Goal: Task Accomplishment & Management: Manage account settings

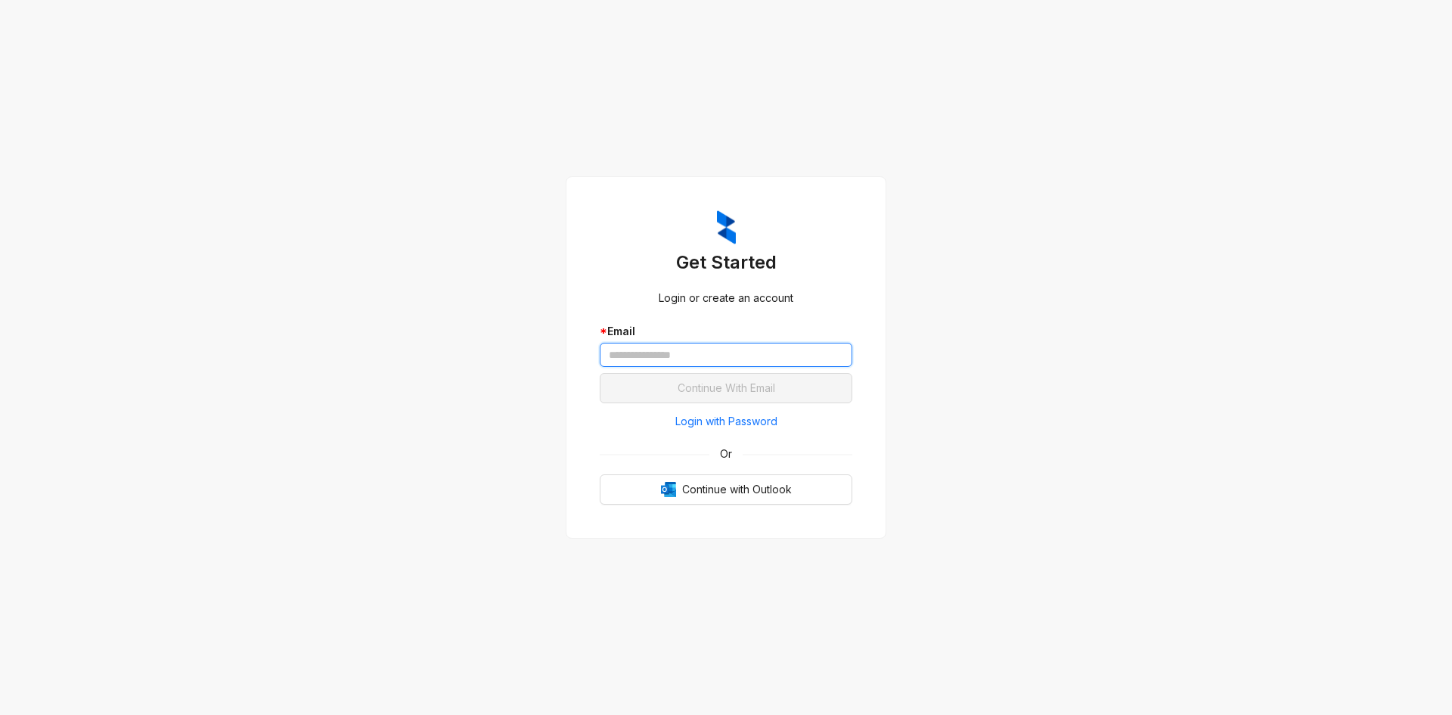
click at [679, 348] on input "text" at bounding box center [726, 355] width 253 height 24
type input "**********"
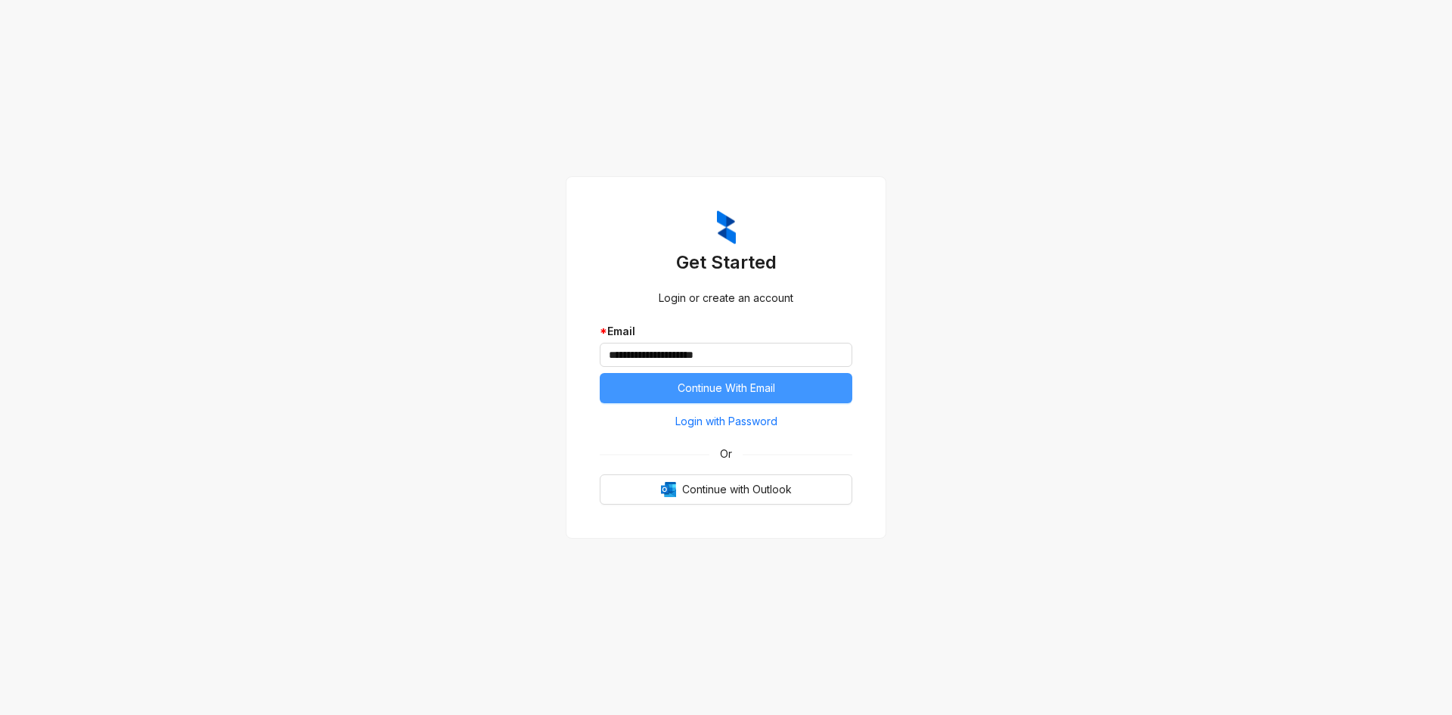
click at [693, 387] on span "Continue With Email" at bounding box center [727, 388] width 98 height 17
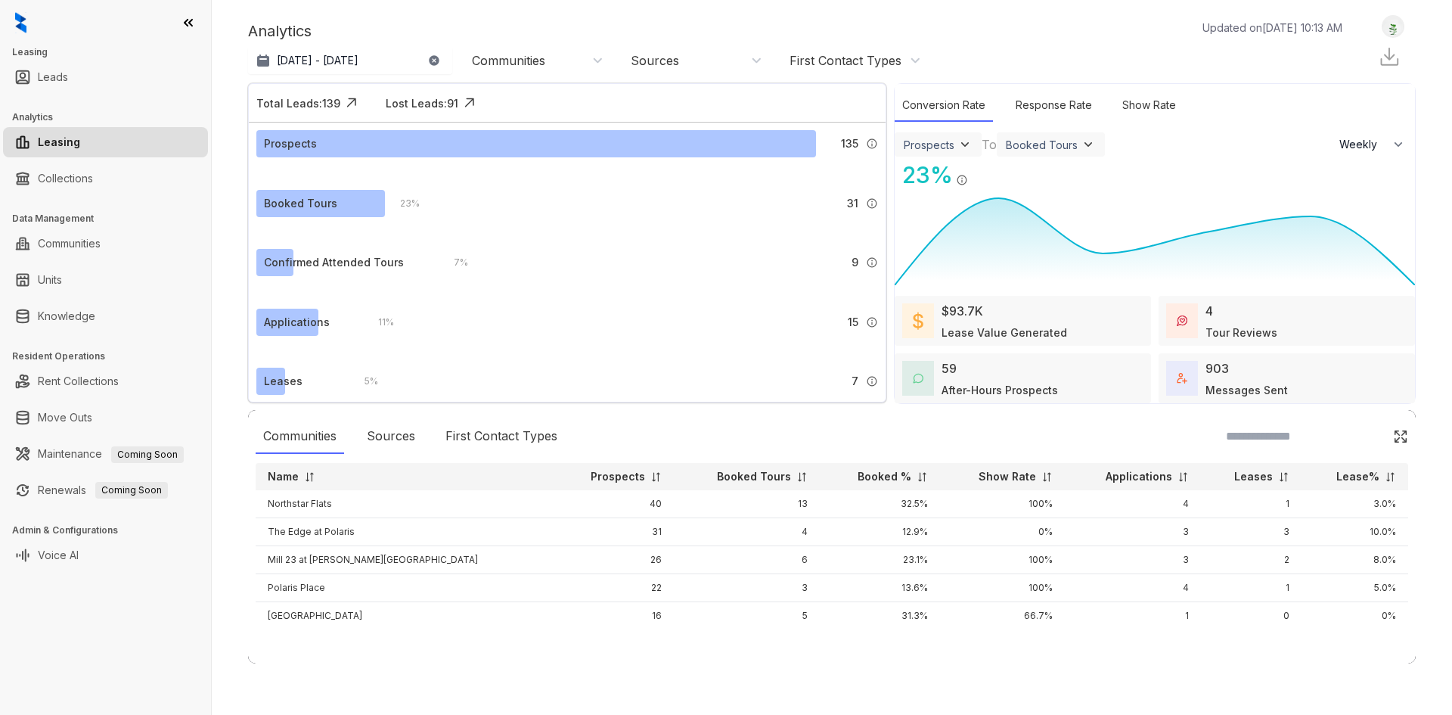
select select "******"
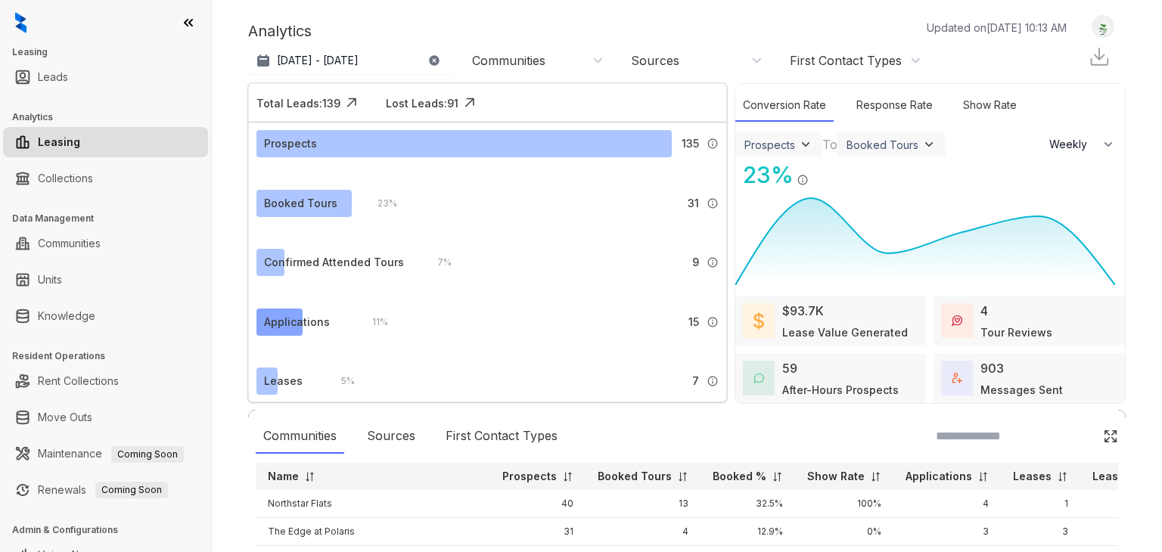
scroll to position [39, 0]
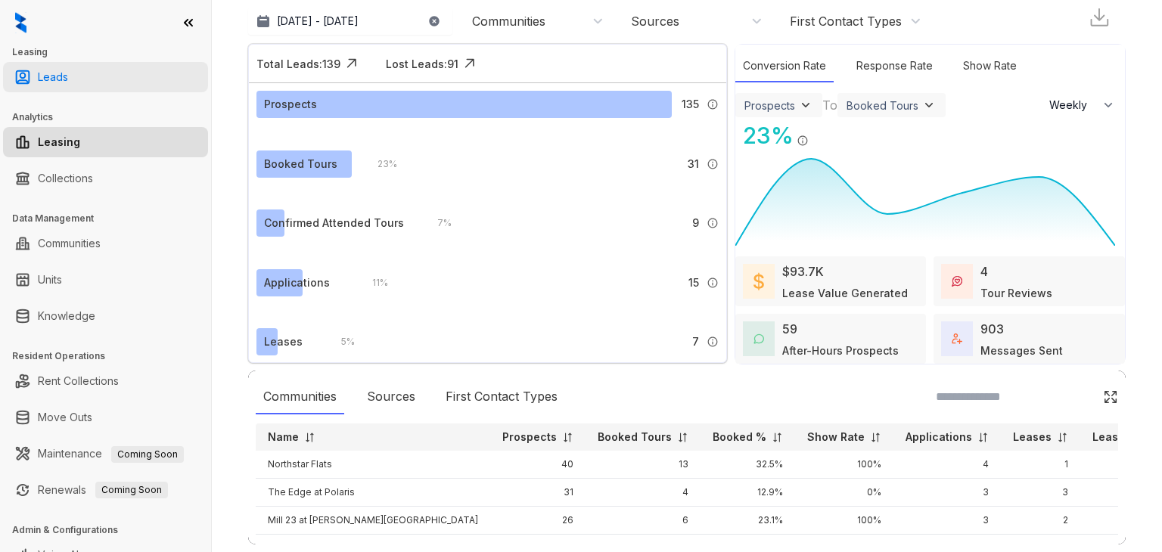
click at [68, 80] on link "Leads" at bounding box center [53, 77] width 30 height 30
click at [54, 73] on link "Leads" at bounding box center [53, 77] width 30 height 30
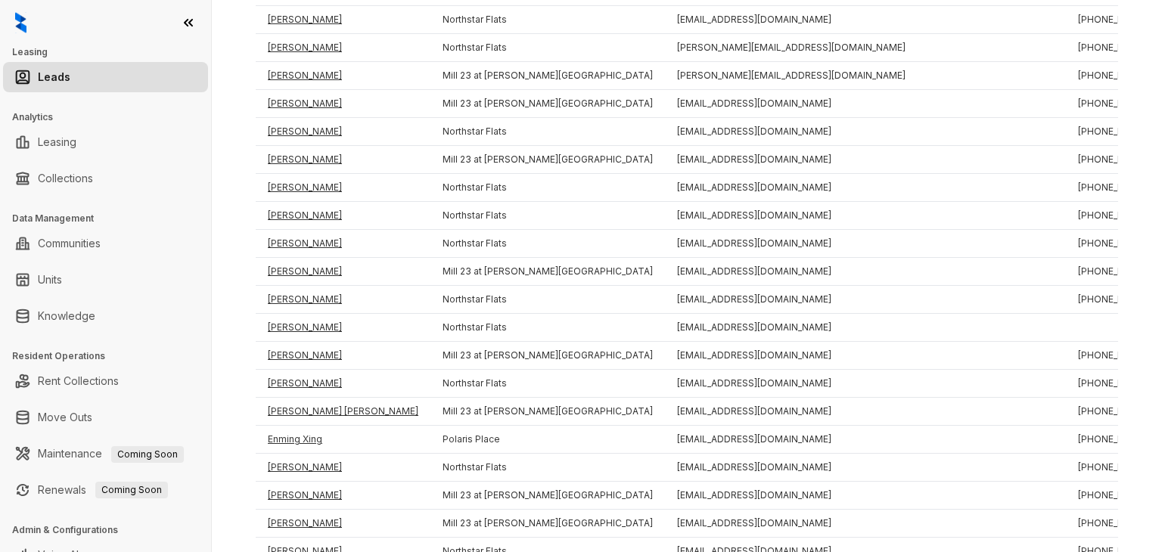
scroll to position [1778, 0]
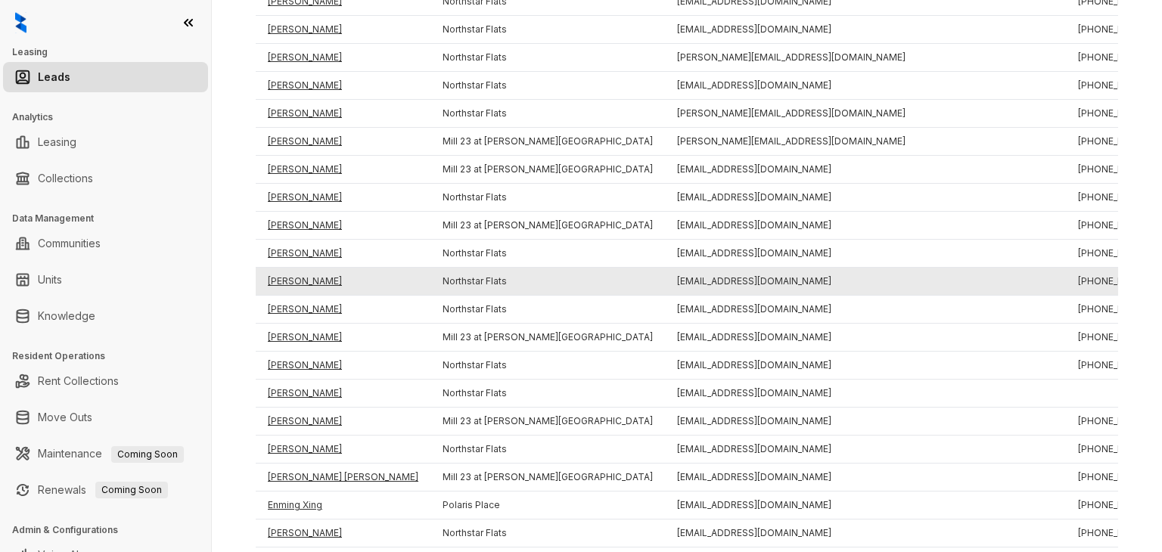
click at [304, 268] on td "[PERSON_NAME]" at bounding box center [343, 282] width 175 height 28
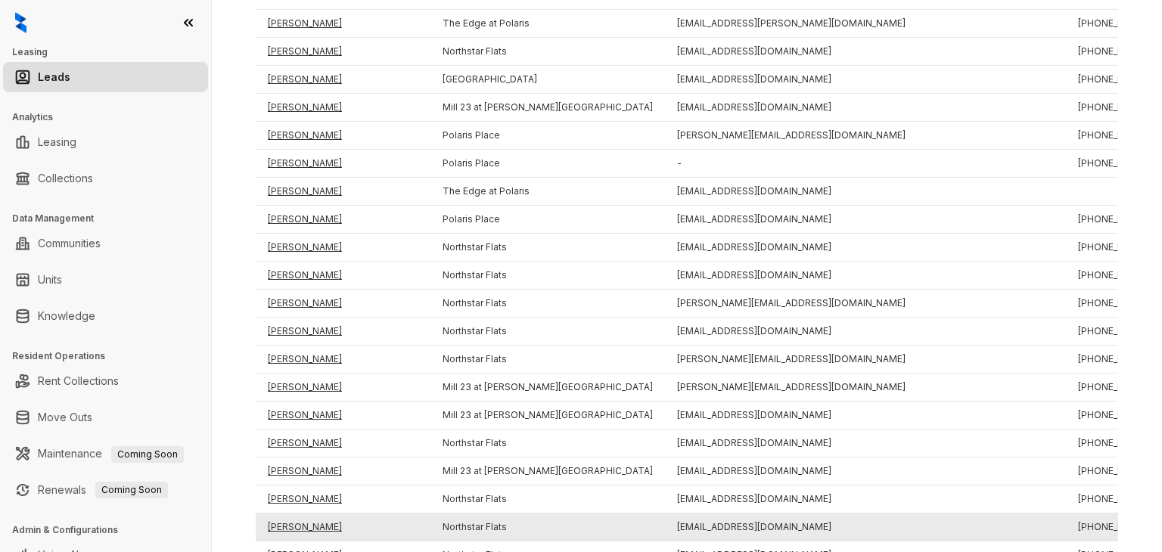
scroll to position [1531, 0]
click at [320, 515] on td "Jonathan Williams" at bounding box center [343, 529] width 175 height 28
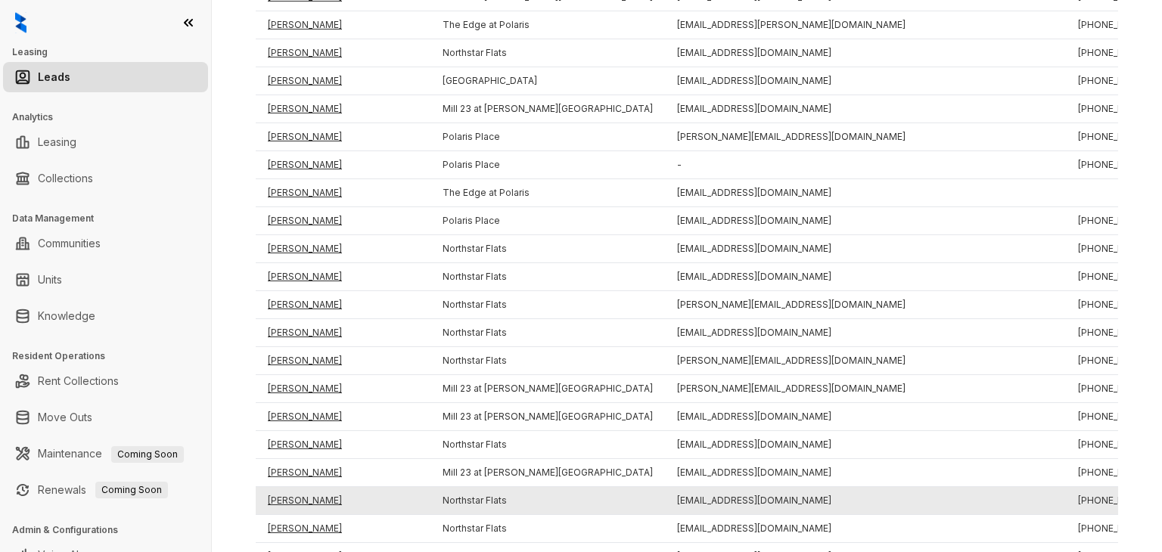
click at [306, 491] on td "Kaitlyn Mack" at bounding box center [343, 501] width 175 height 28
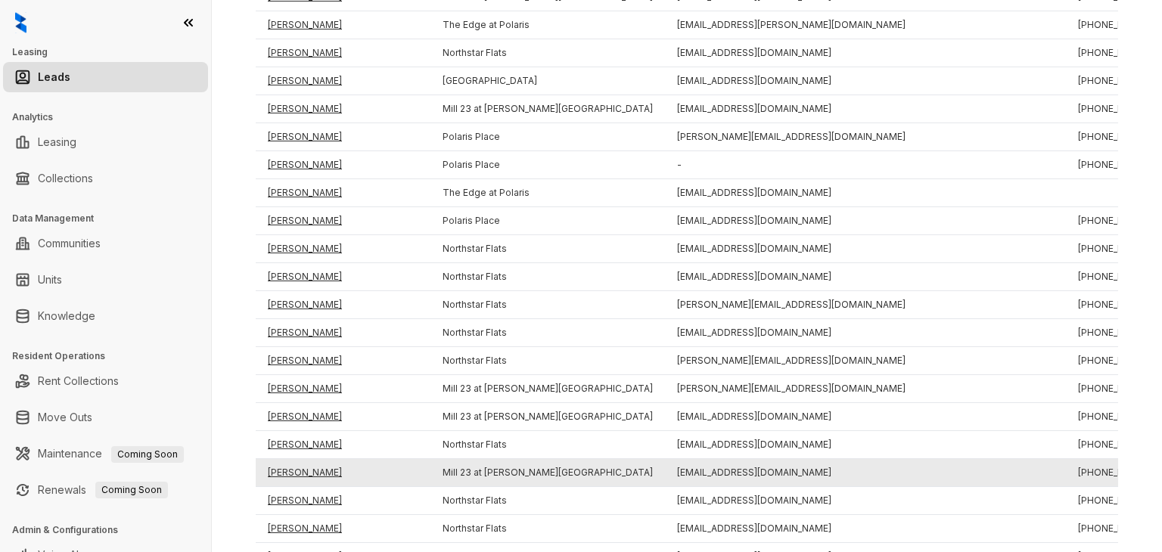
click at [300, 459] on td "Alhaji Jalloh" at bounding box center [343, 473] width 175 height 28
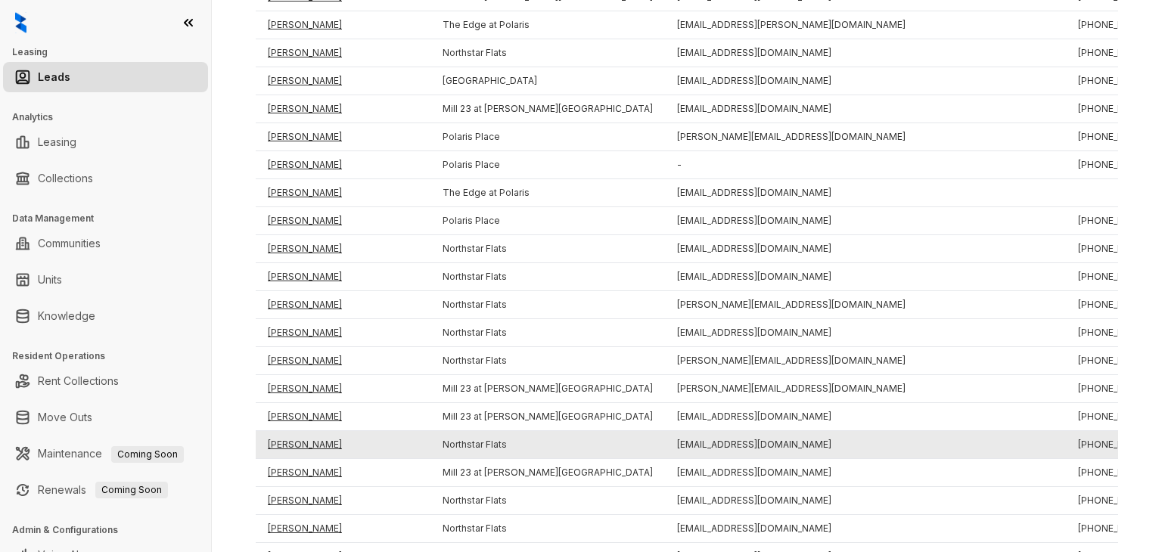
click at [300, 437] on td "Savannah Hiett" at bounding box center [343, 445] width 175 height 28
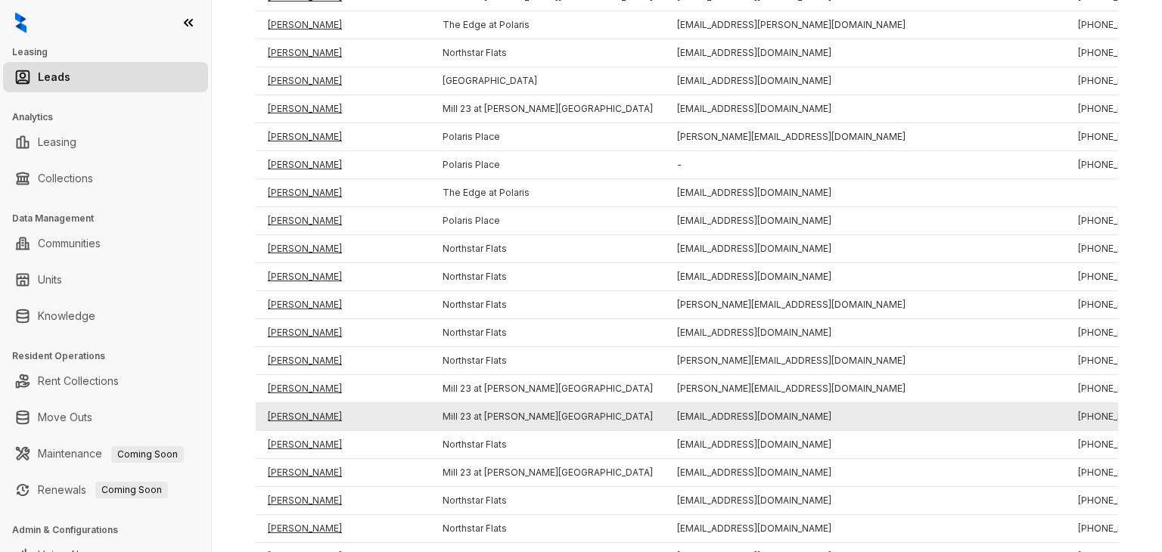
click at [297, 409] on td "Nyari Herron" at bounding box center [343, 417] width 175 height 28
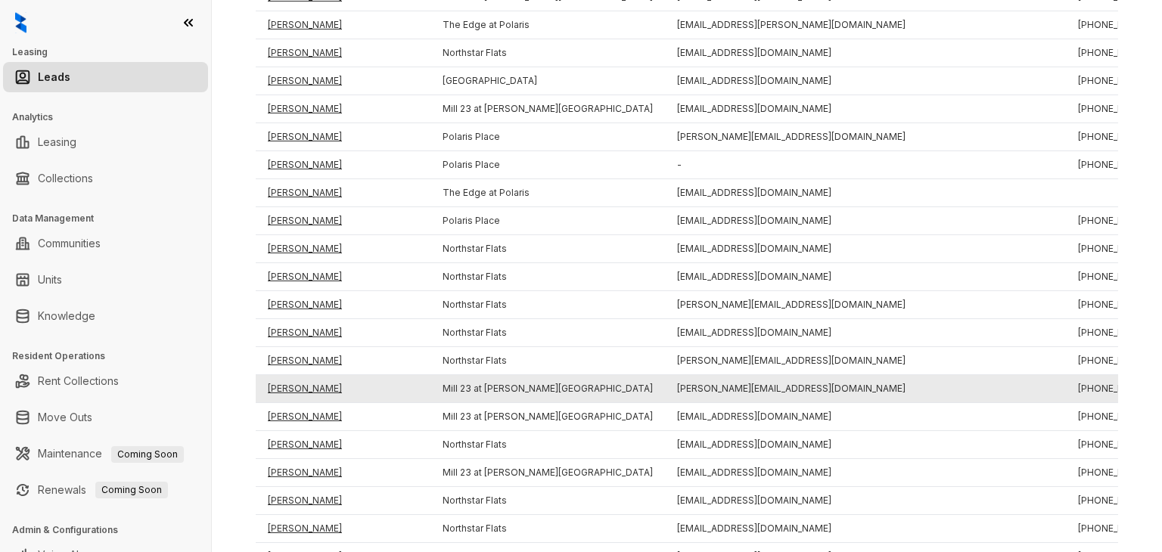
click at [301, 375] on td "Heather Ordonez" at bounding box center [343, 389] width 175 height 28
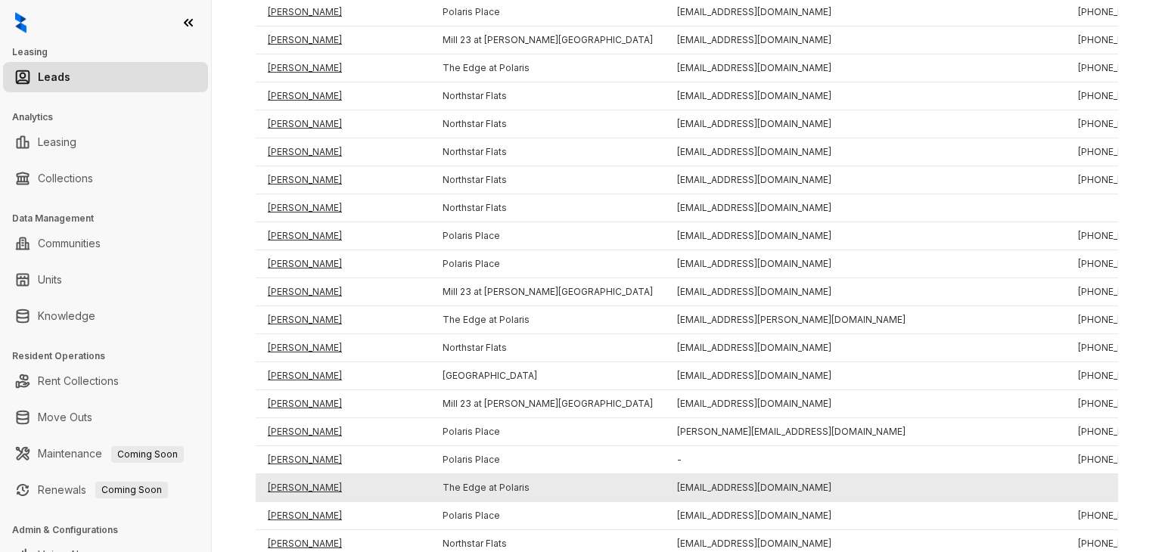
scroll to position [1235, 0]
click at [318, 479] on td "Michele Wilson" at bounding box center [343, 490] width 175 height 28
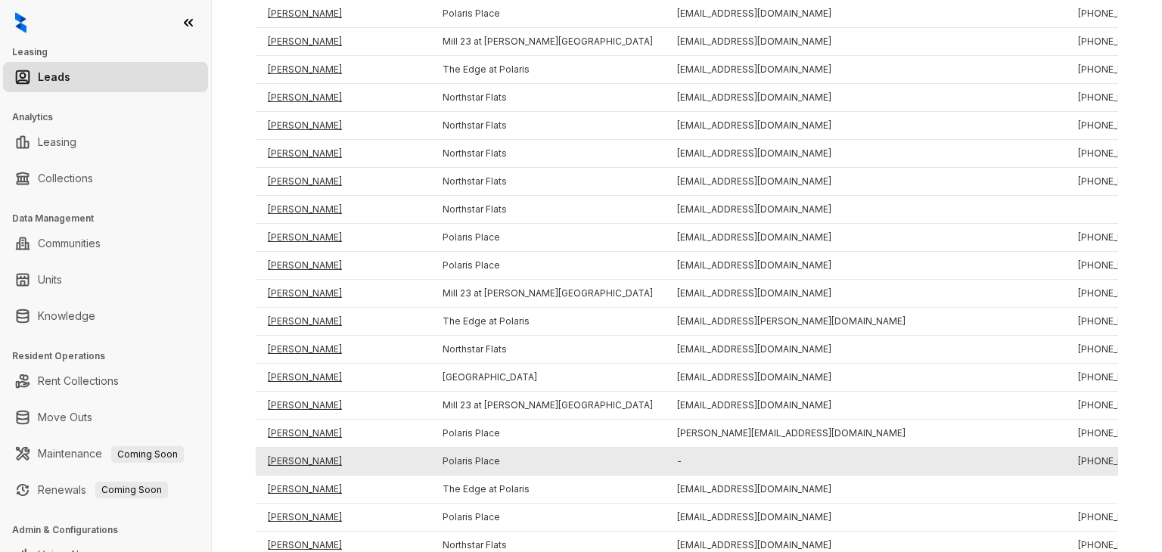
click at [294, 452] on td "Patrick Na" at bounding box center [343, 462] width 175 height 28
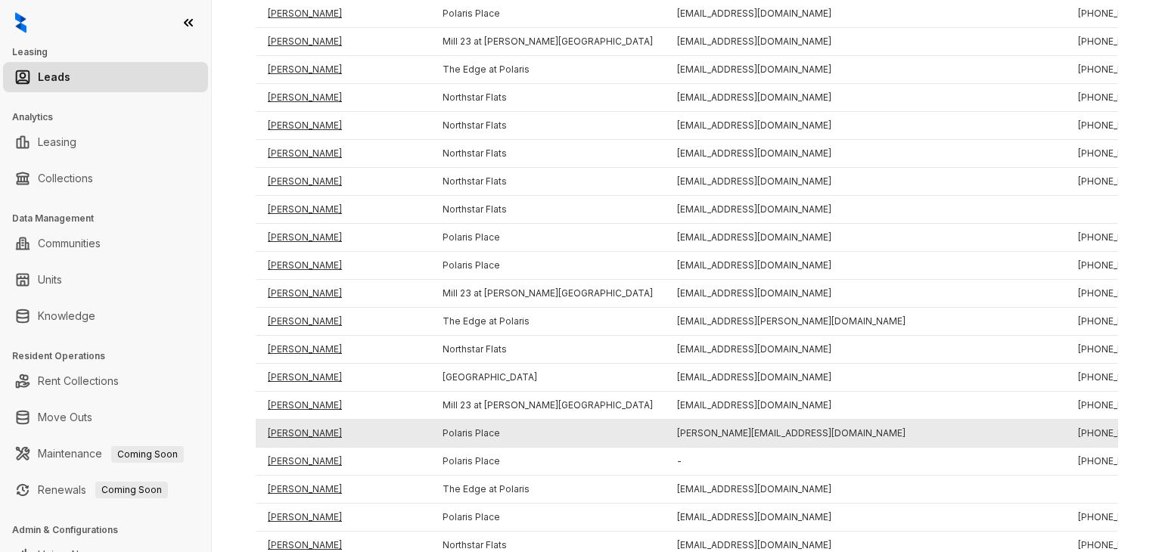
click at [299, 424] on td "Nathan Calhoun" at bounding box center [343, 434] width 175 height 28
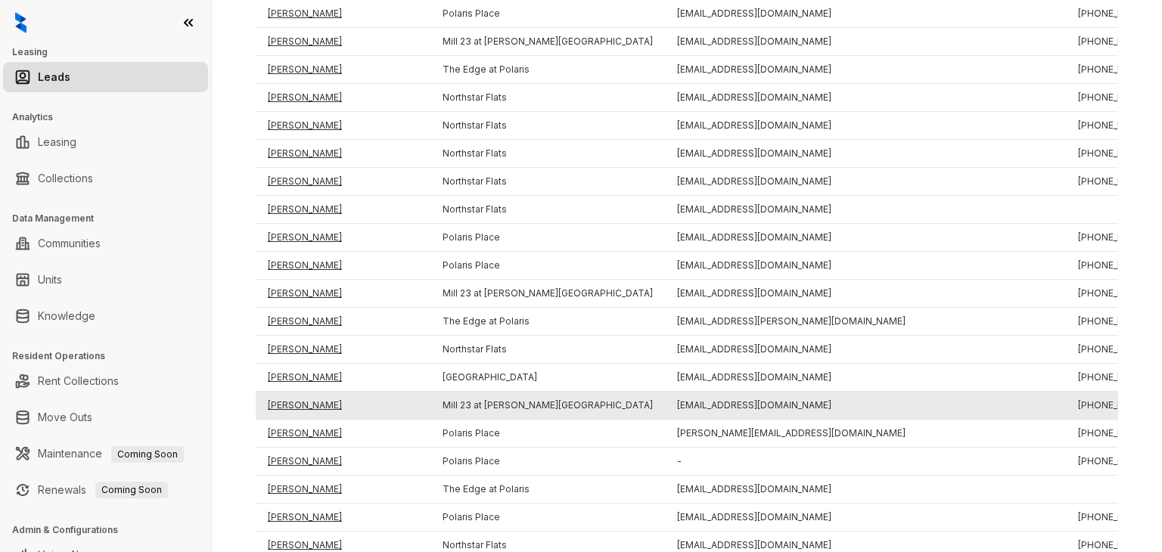
click at [313, 392] on td "Debbie Strohl" at bounding box center [343, 406] width 175 height 28
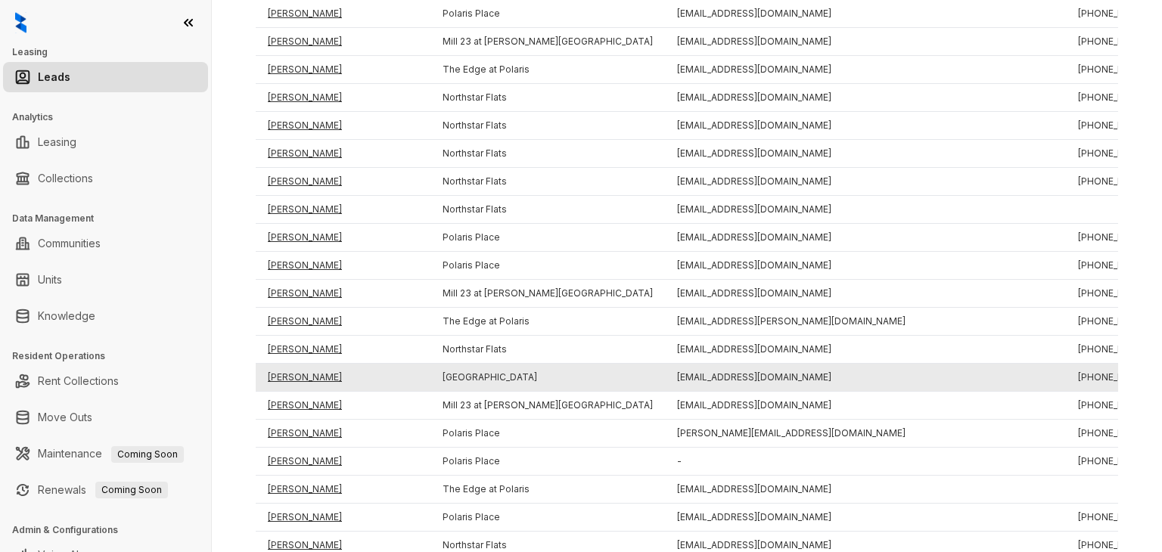
click at [317, 367] on td "Devontae Norman" at bounding box center [343, 378] width 175 height 28
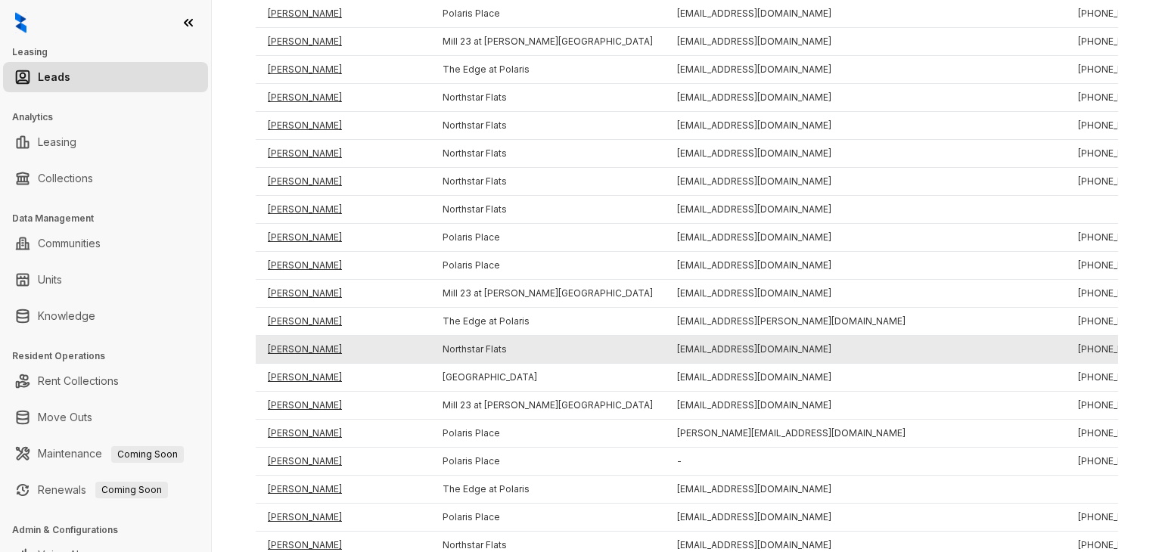
click at [309, 340] on td "Adonis Allen" at bounding box center [343, 350] width 175 height 28
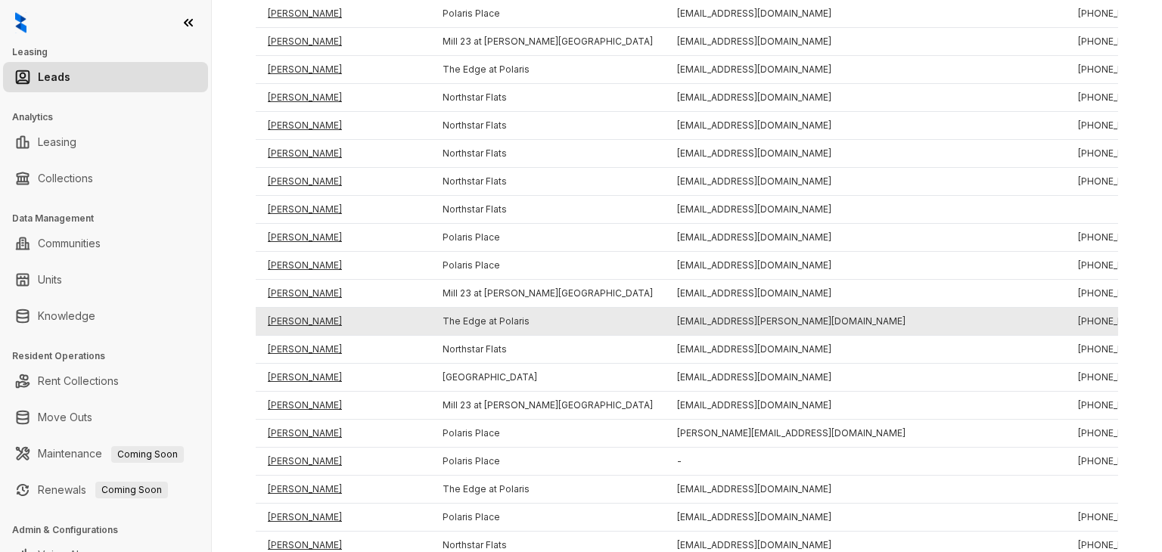
click at [312, 312] on td "Simon Hodgkiss" at bounding box center [343, 322] width 175 height 28
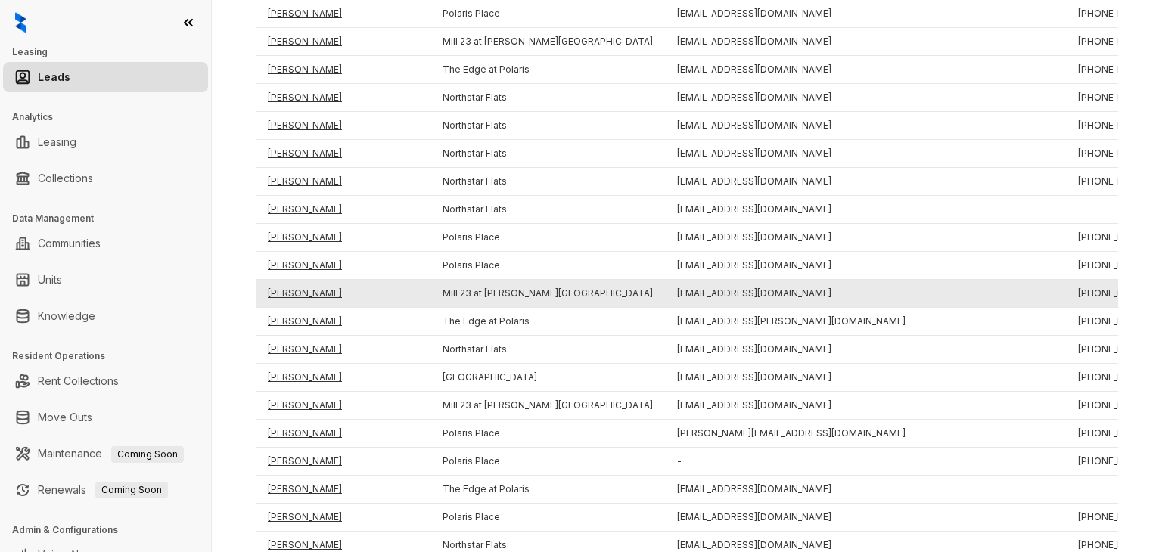
click at [310, 288] on td "Emerson Hernandez" at bounding box center [343, 294] width 175 height 28
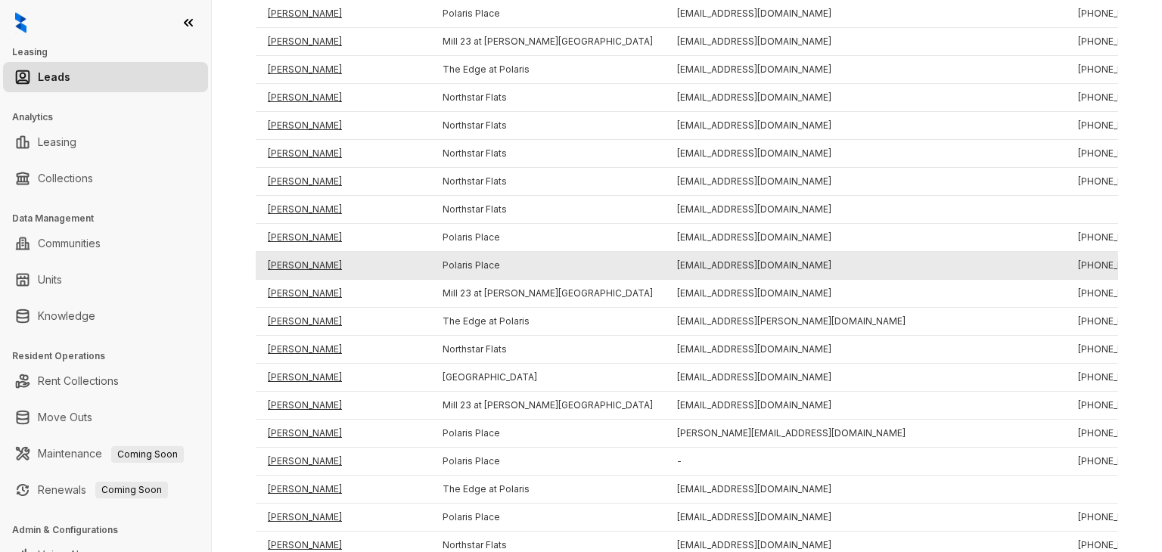
click at [300, 262] on td "Aaliyah Burkes" at bounding box center [343, 266] width 175 height 28
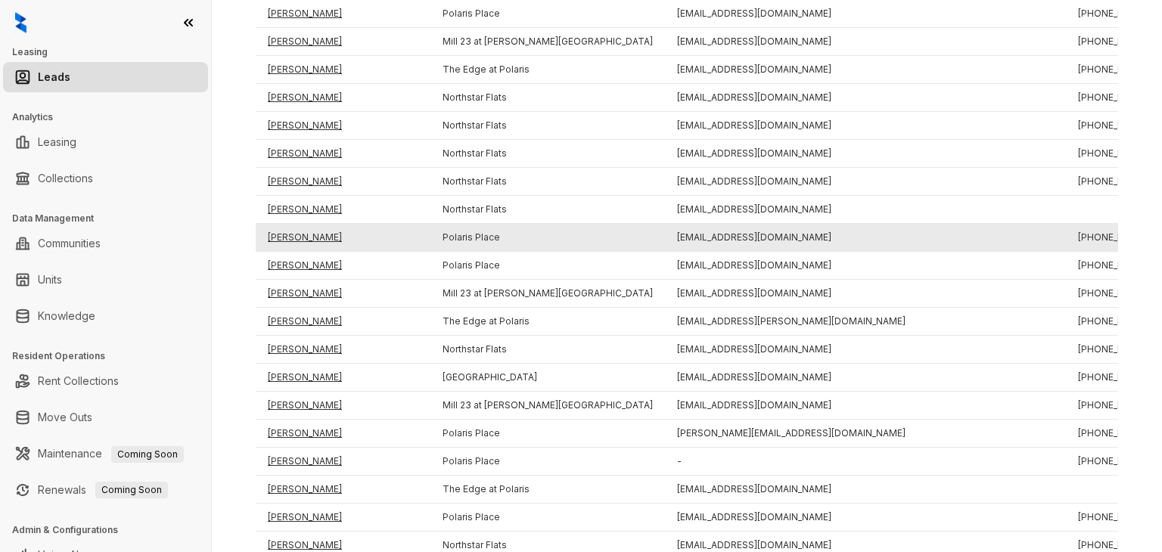
click at [306, 231] on td "Danvanth Gurucharan Vanganuri" at bounding box center [343, 238] width 175 height 28
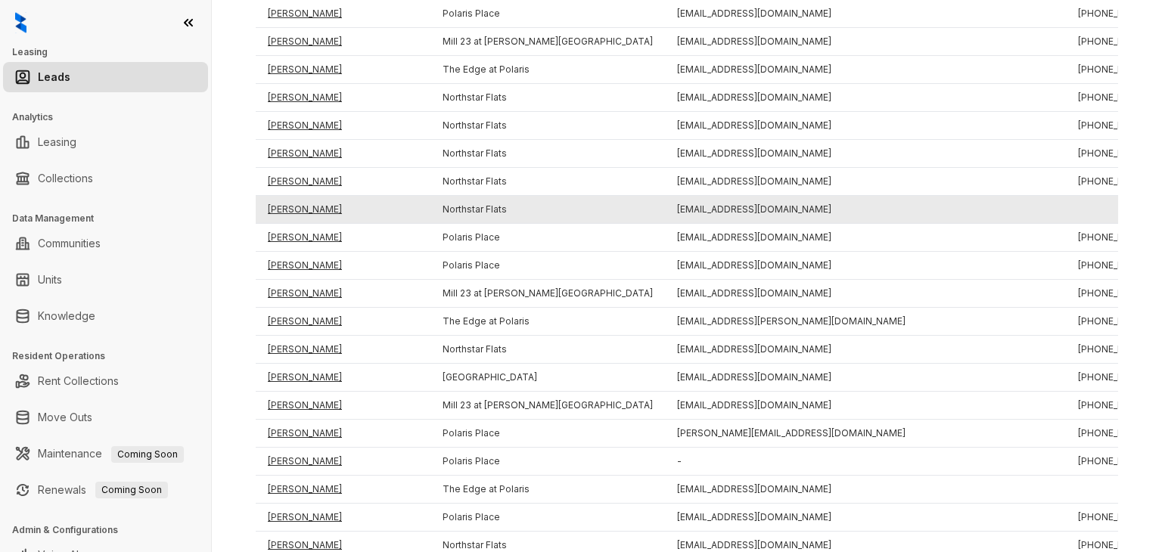
click at [303, 204] on td "Emily Chilaka" at bounding box center [343, 210] width 175 height 28
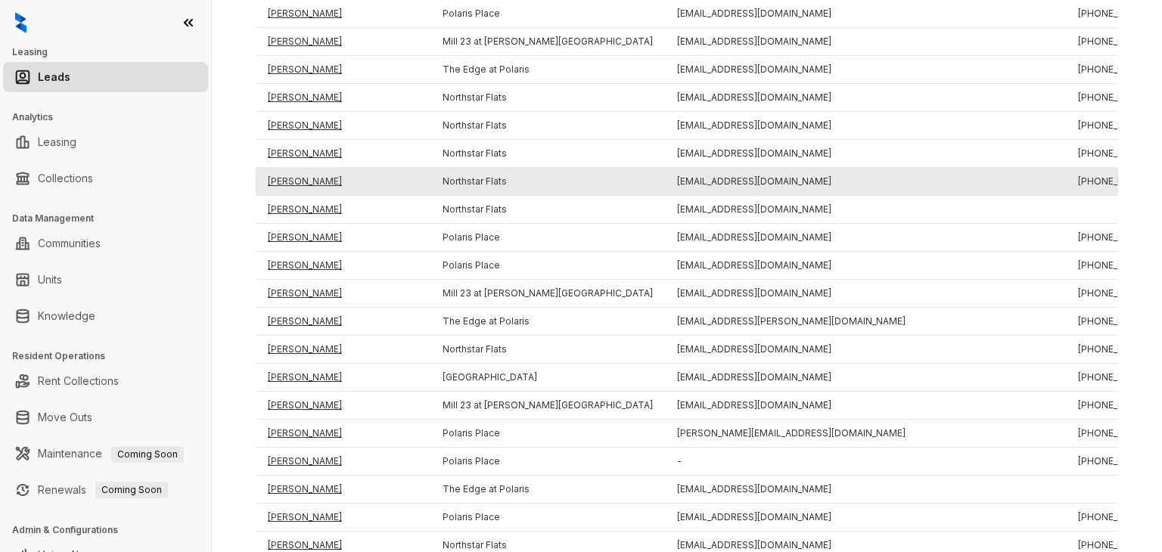
click at [306, 172] on td "Jordan Turner" at bounding box center [343, 182] width 175 height 28
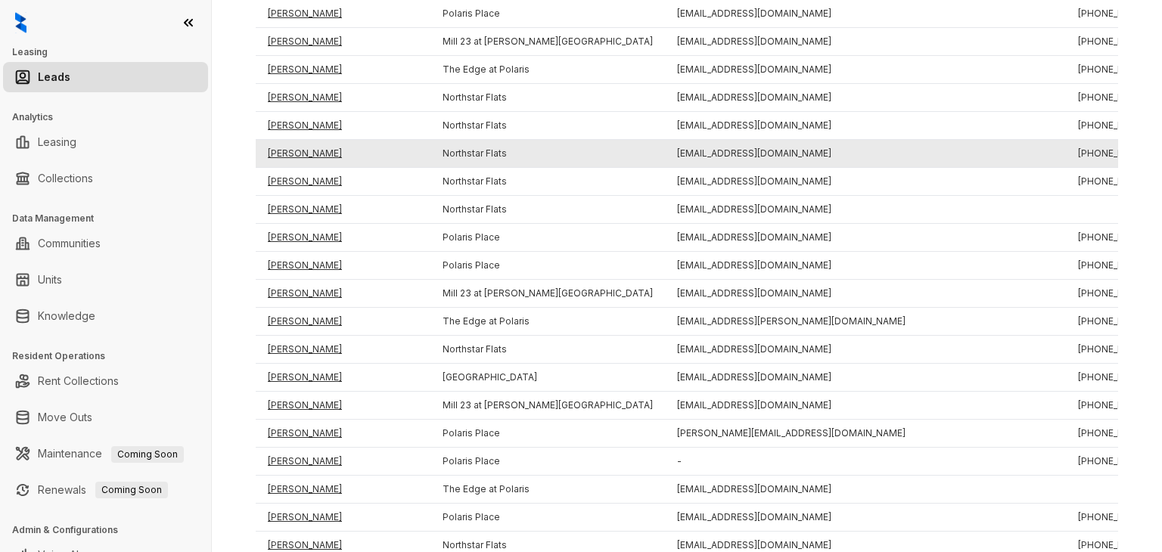
click at [303, 146] on td "Angel Tisdel" at bounding box center [343, 154] width 175 height 28
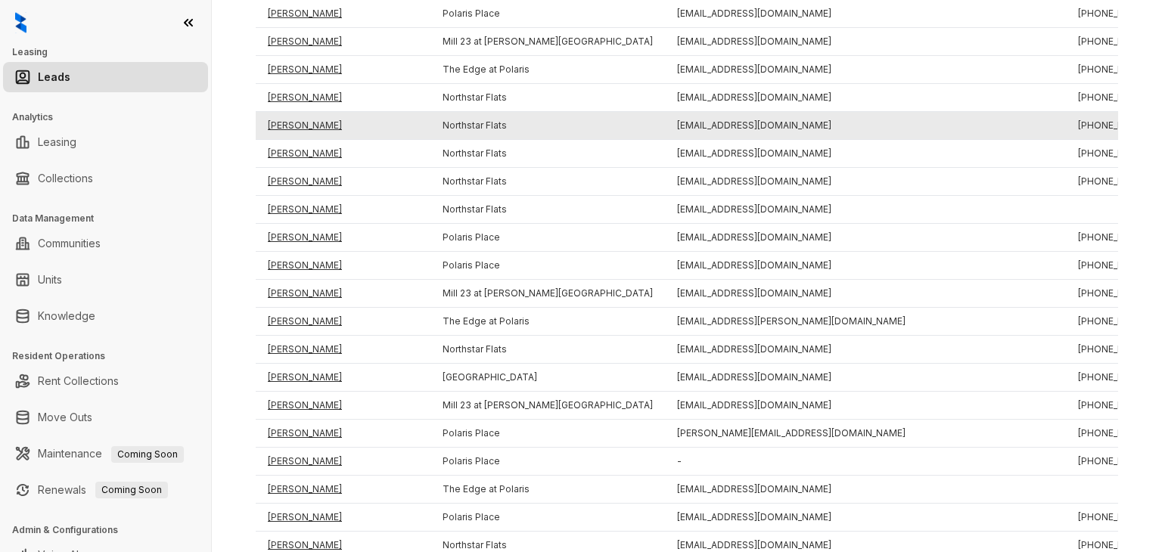
click at [300, 121] on td "Gavin Pettini" at bounding box center [343, 126] width 175 height 28
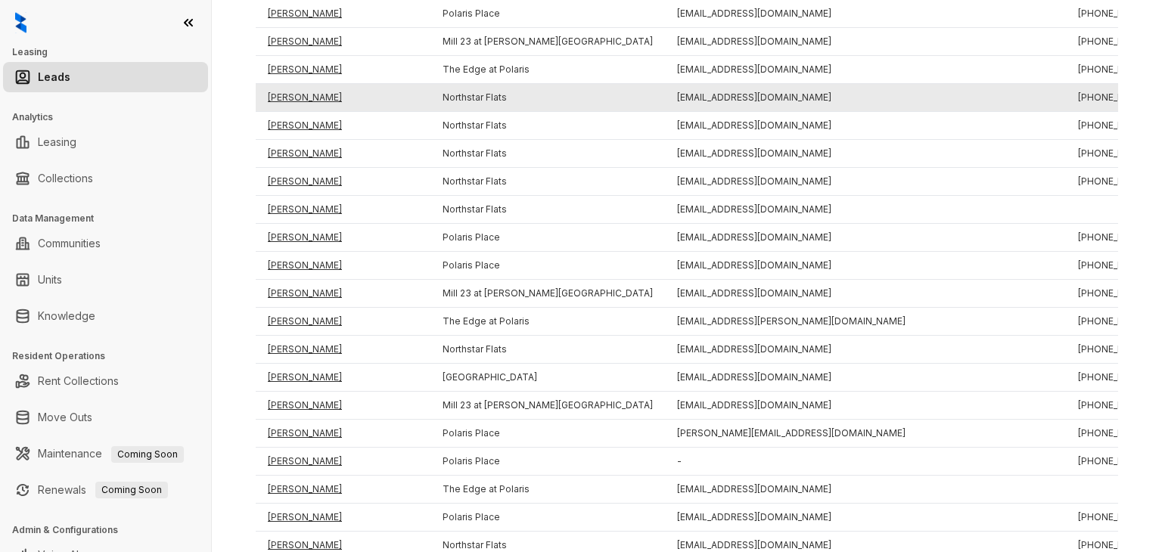
click at [305, 92] on td "Noah L Hostetler" at bounding box center [343, 98] width 175 height 28
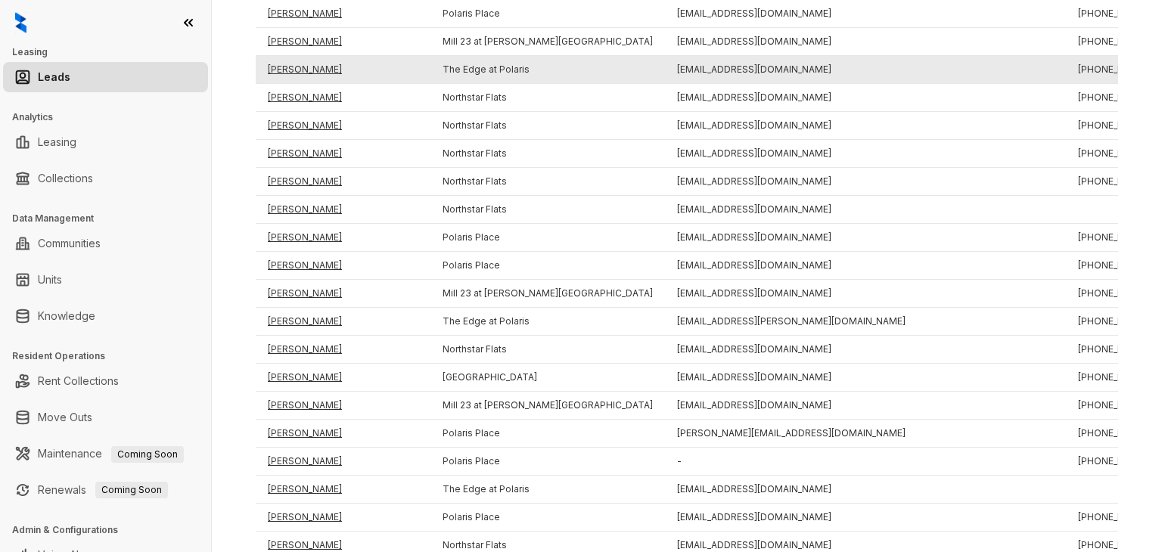
click at [306, 57] on td "Siddharth Trivedi" at bounding box center [343, 70] width 175 height 28
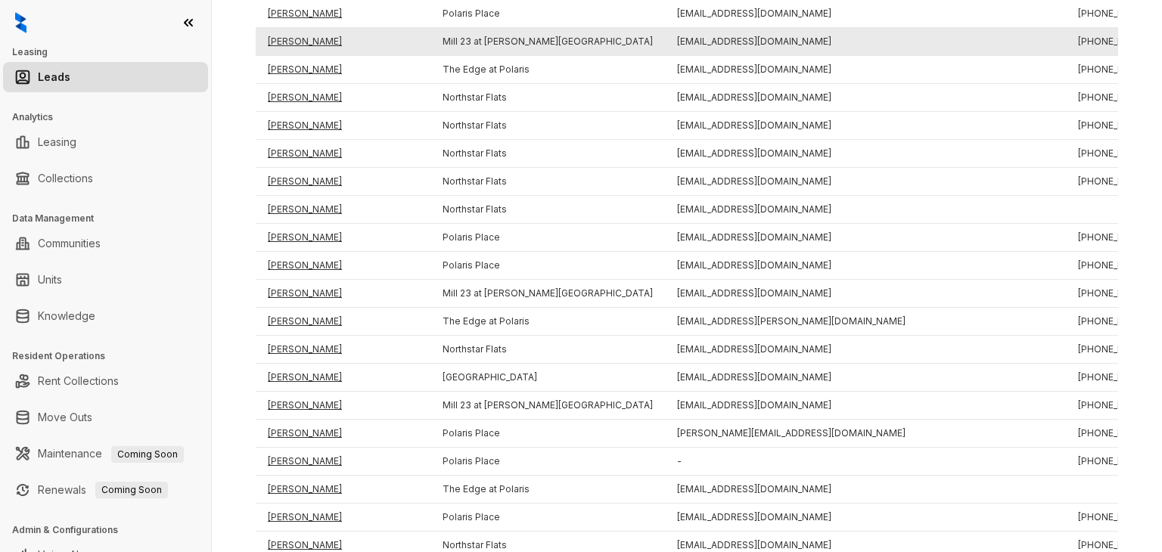
click at [304, 41] on td "Charlotte Zid" at bounding box center [343, 42] width 175 height 28
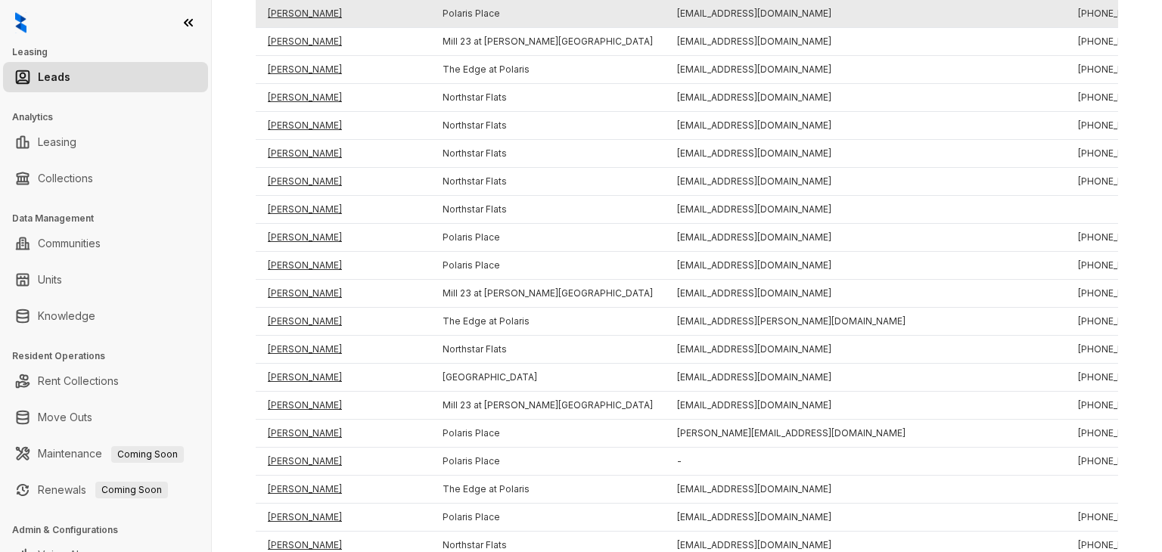
click at [303, 10] on td "Brandon Roberts" at bounding box center [343, 14] width 175 height 28
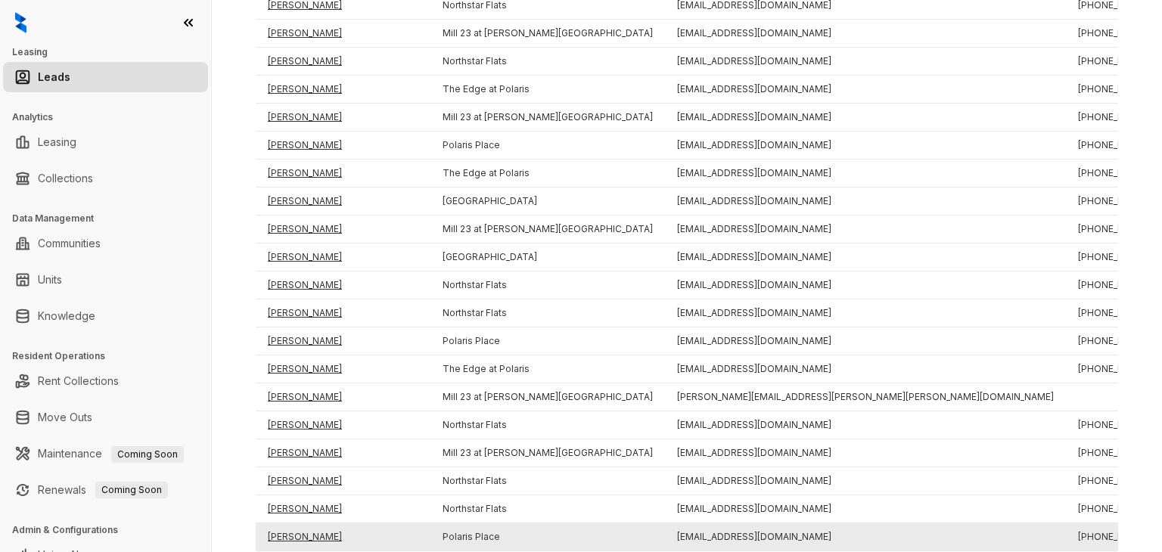
scroll to position [711, 0]
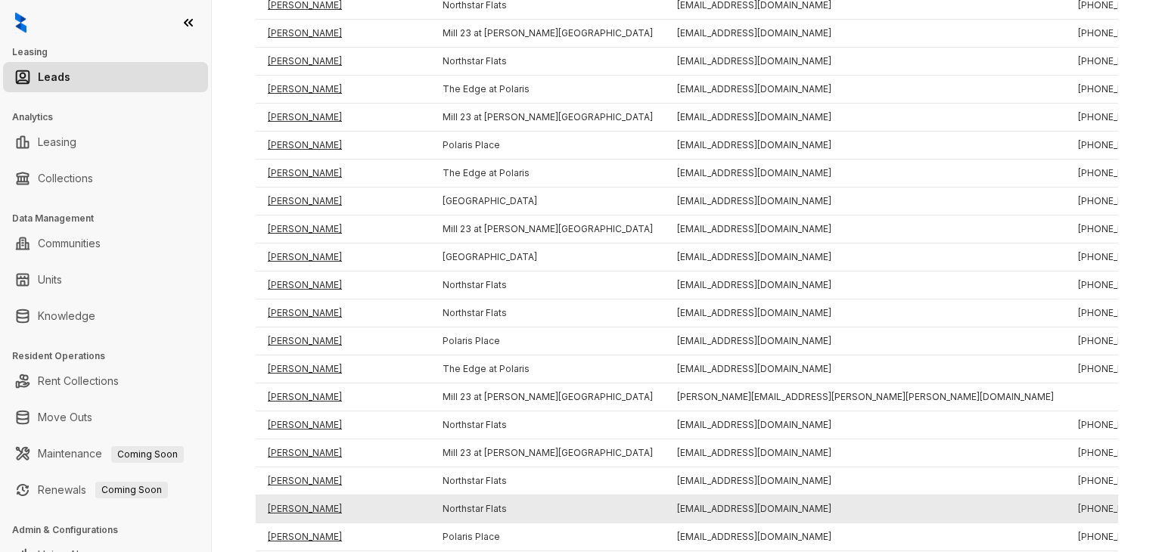
click at [281, 500] on td "Sofia G" at bounding box center [343, 509] width 175 height 28
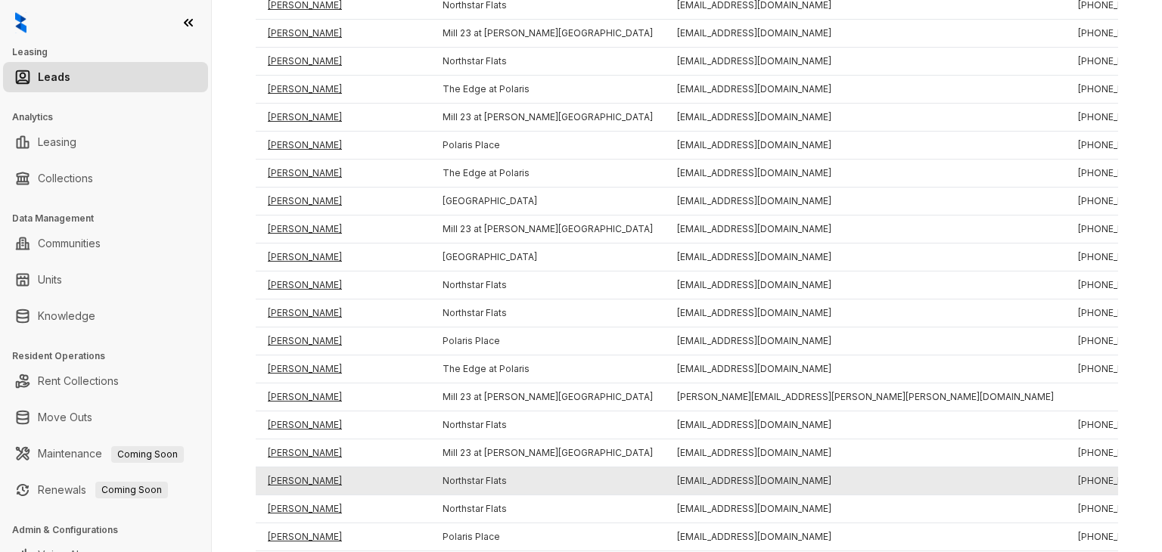
click at [285, 475] on td "Mason Belding" at bounding box center [343, 481] width 175 height 28
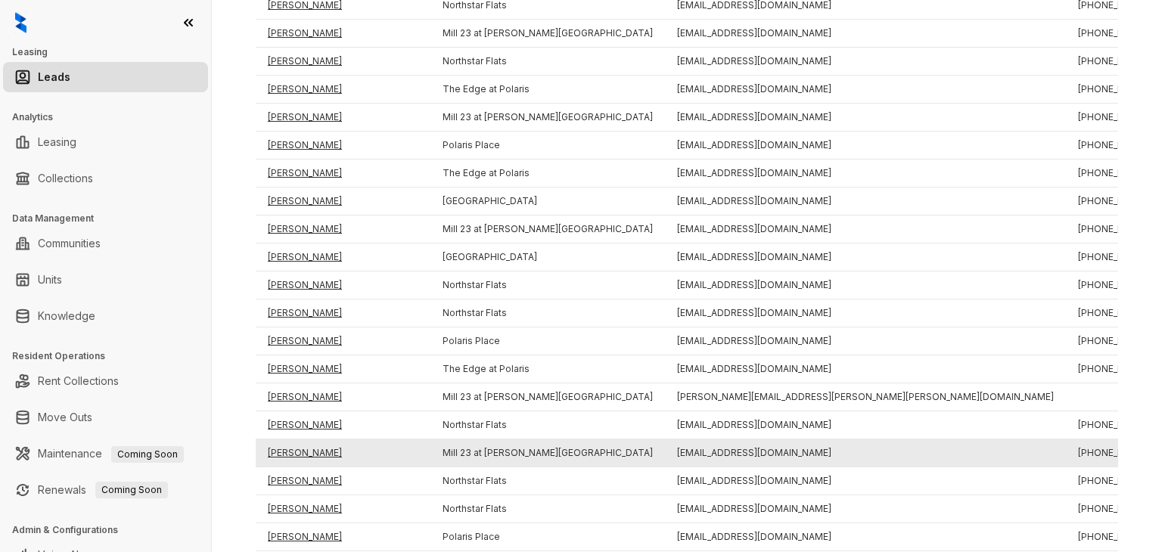
click at [291, 449] on td "Adia Kirkhart" at bounding box center [343, 454] width 175 height 28
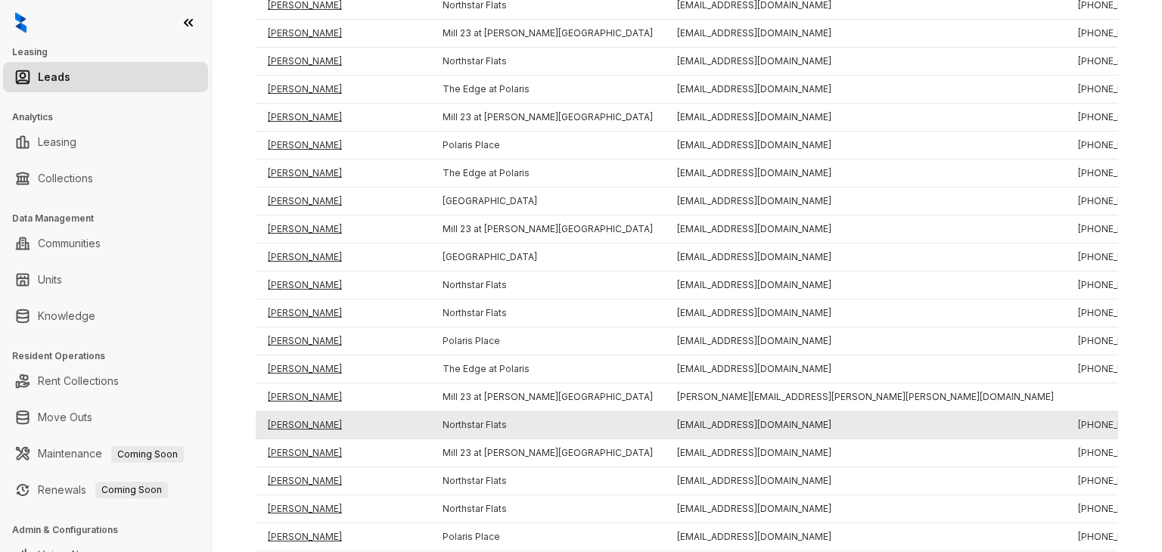
click at [297, 424] on td "Nathan Stephenson" at bounding box center [343, 426] width 175 height 28
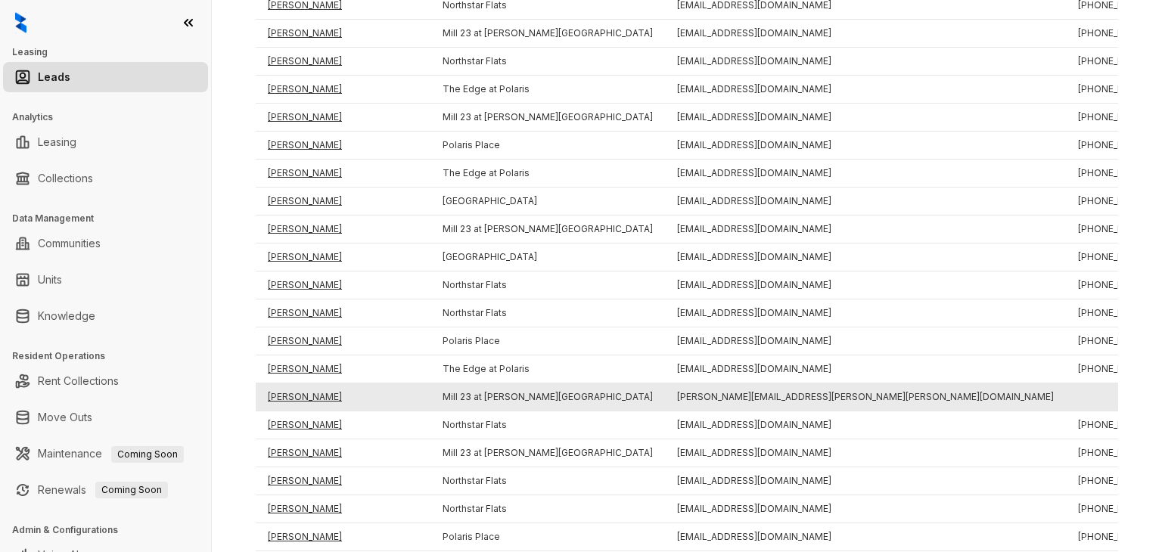
click at [297, 396] on td "Monique Oatney" at bounding box center [343, 398] width 175 height 28
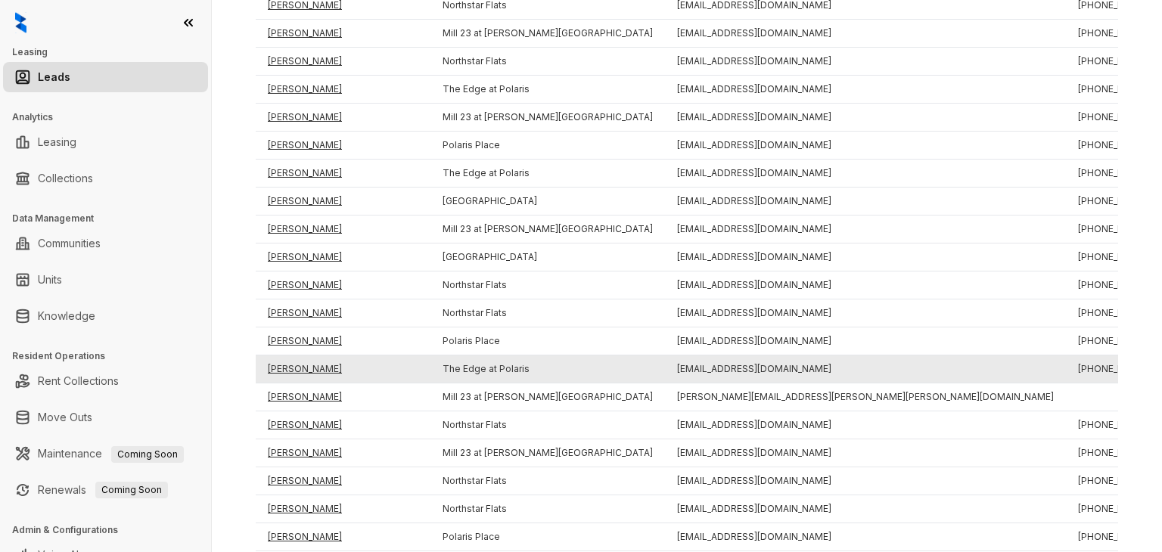
click at [292, 364] on td "Nora Brown" at bounding box center [343, 370] width 175 height 28
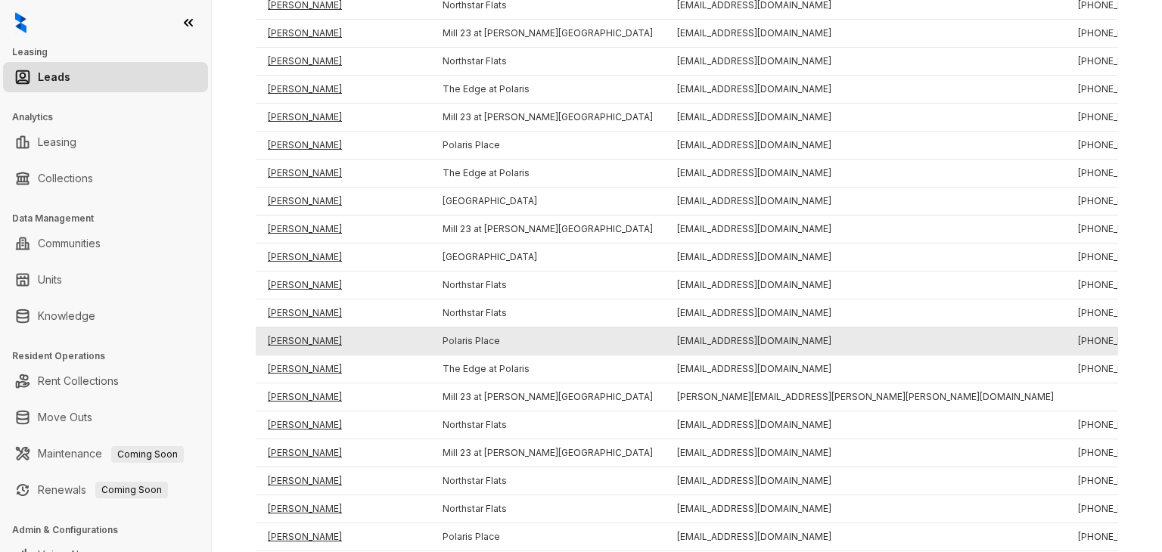
click at [290, 334] on td "Kenneth Castleman" at bounding box center [343, 342] width 175 height 28
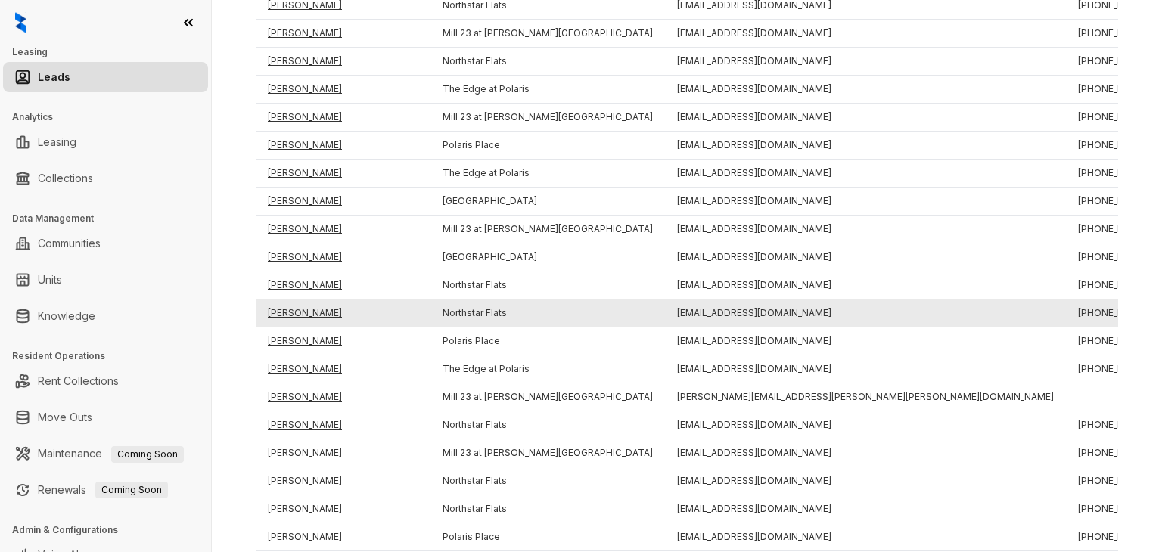
click at [292, 306] on td "Kendra Mehringer" at bounding box center [343, 314] width 175 height 28
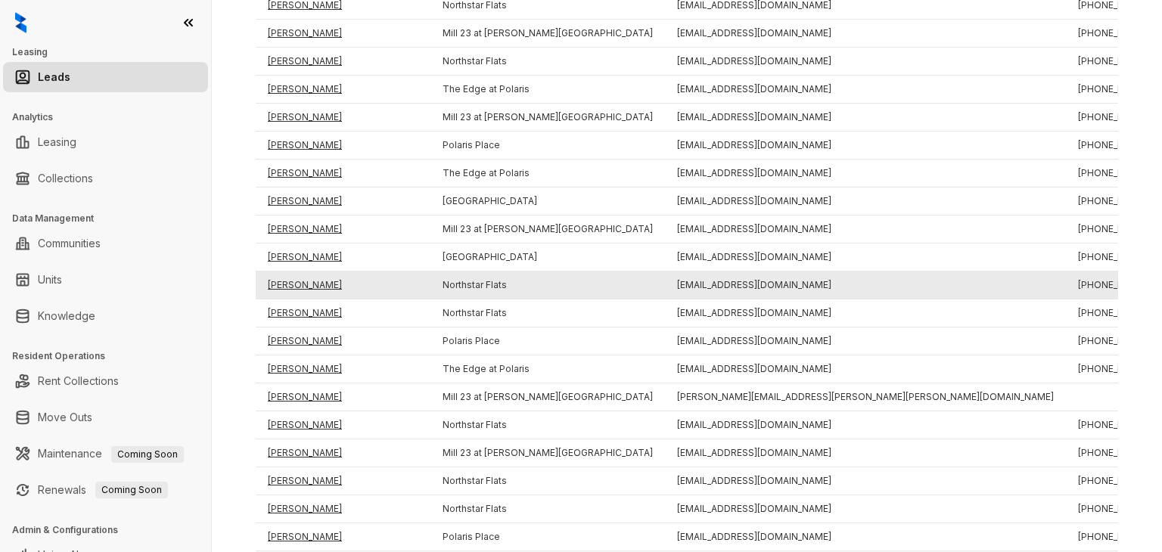
click at [291, 288] on td "Garrett Nagel" at bounding box center [343, 286] width 175 height 28
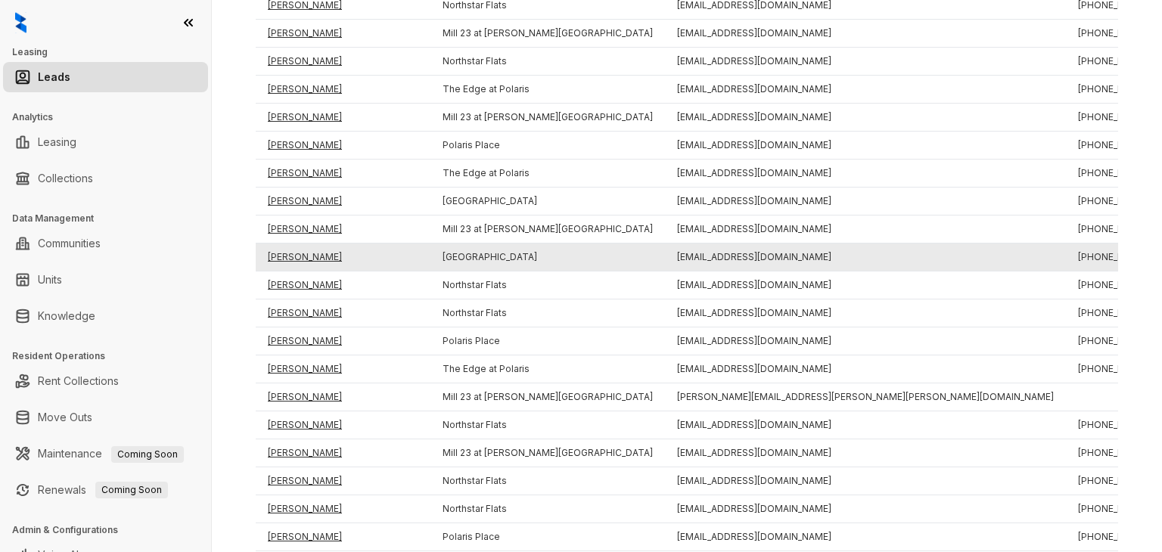
click at [291, 264] on td "Johanne Velez Robles" at bounding box center [343, 258] width 175 height 28
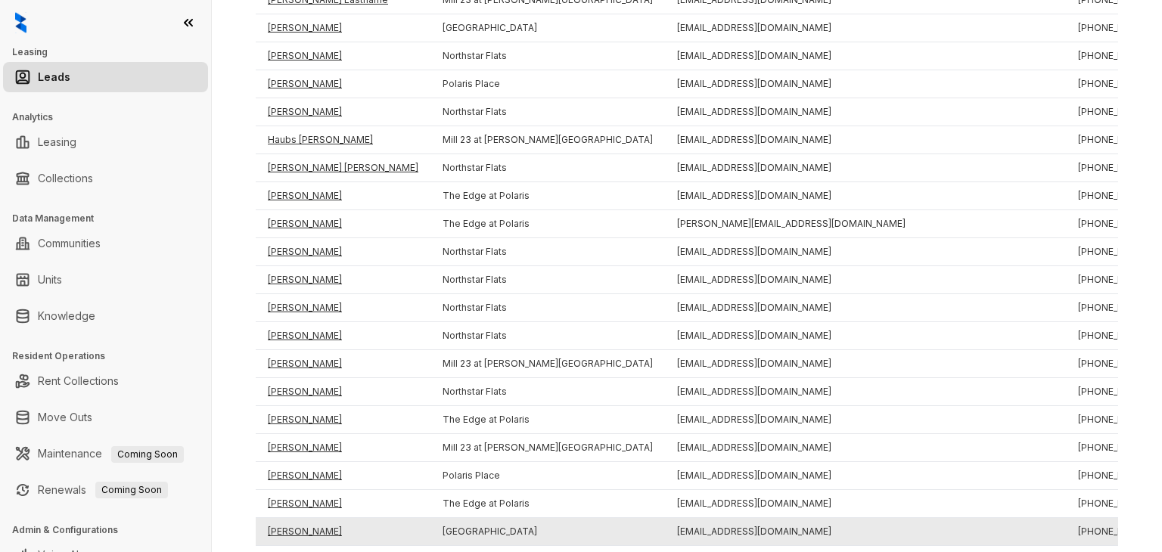
scroll to position [377, 0]
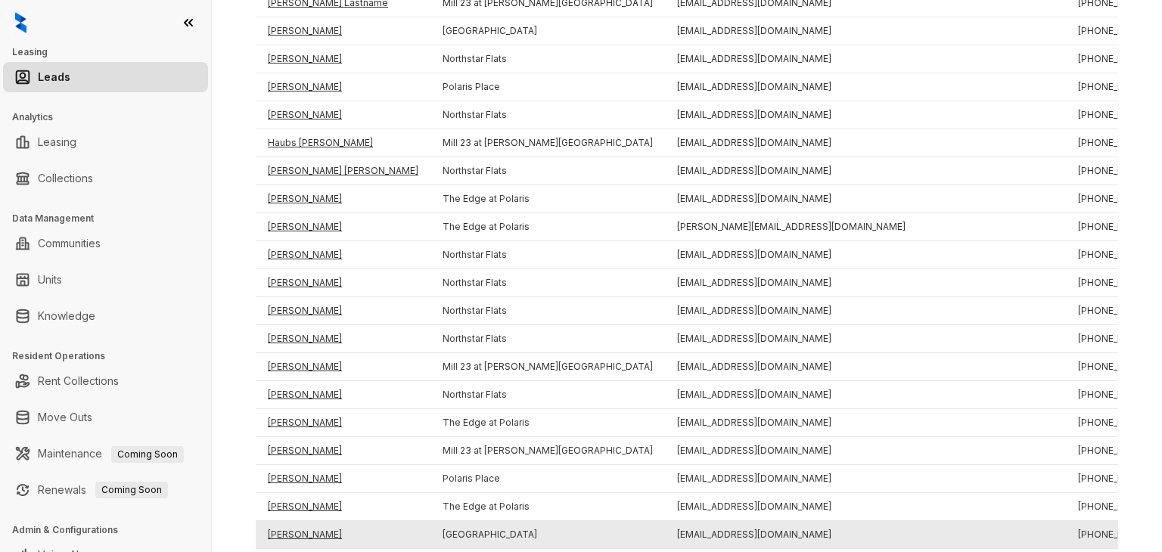
click at [300, 523] on td "Walter Scott" at bounding box center [343, 535] width 175 height 28
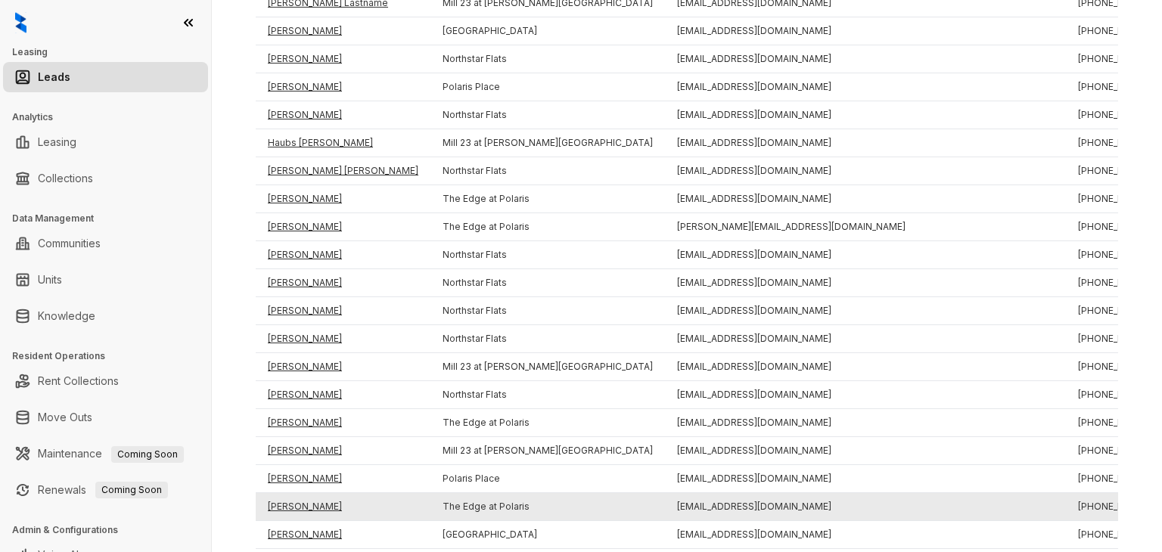
click at [306, 500] on td "Veerababu Srikakolapu" at bounding box center [343, 507] width 175 height 28
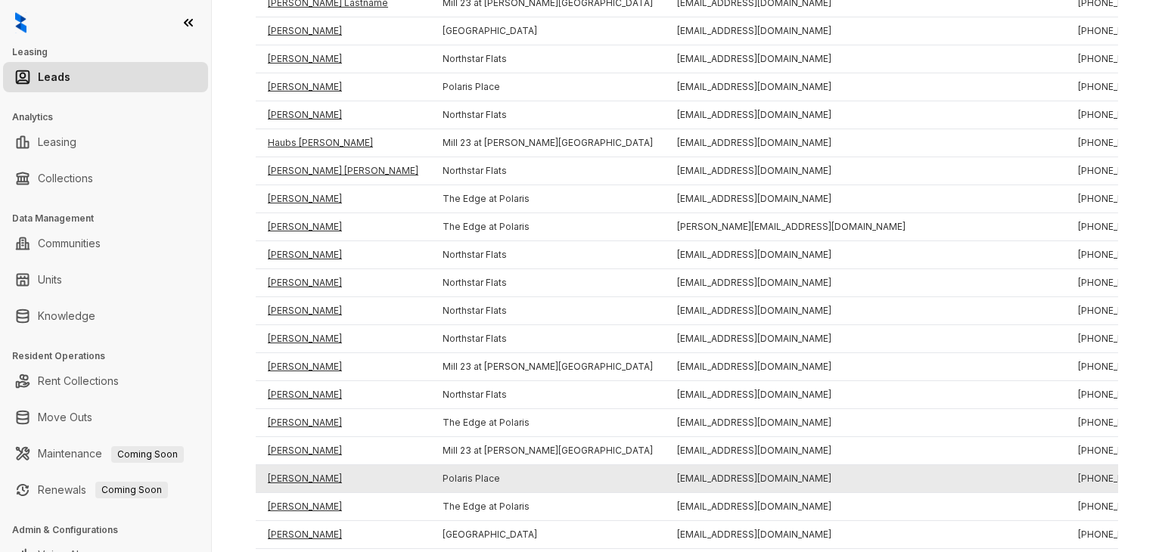
click at [319, 471] on td "Vamshi Krishna Goli" at bounding box center [343, 479] width 175 height 28
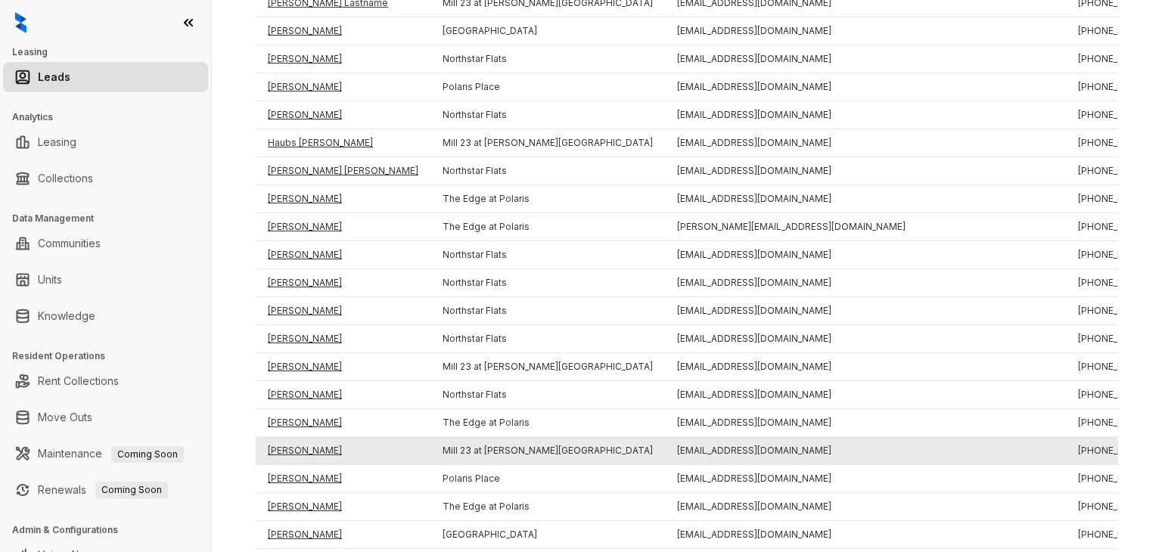
click at [297, 449] on td "Daniel Pierce" at bounding box center [343, 451] width 175 height 28
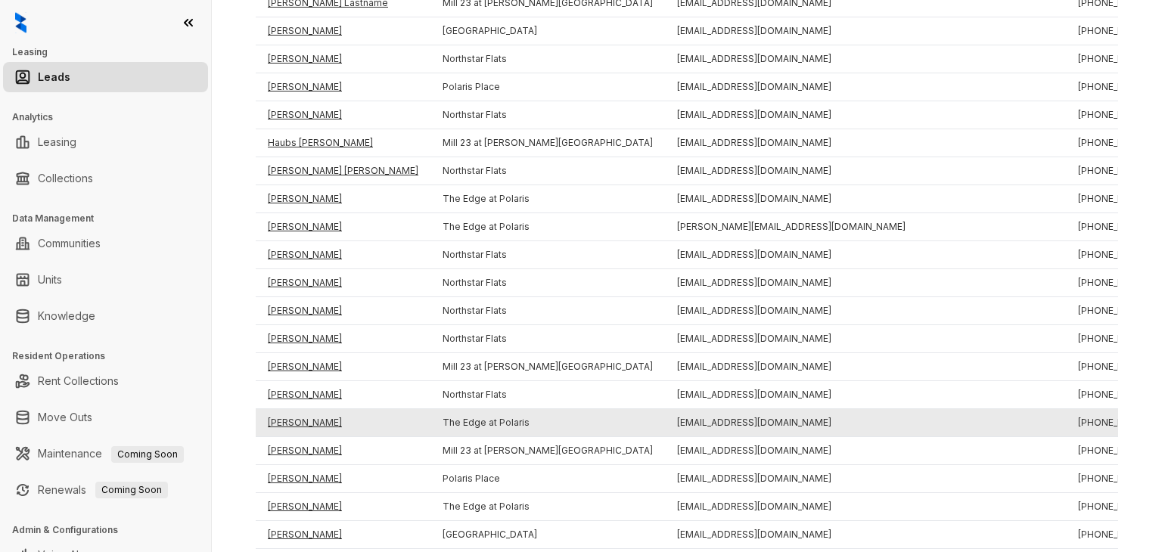
click at [288, 419] on td "Sasha Martin" at bounding box center [343, 423] width 175 height 28
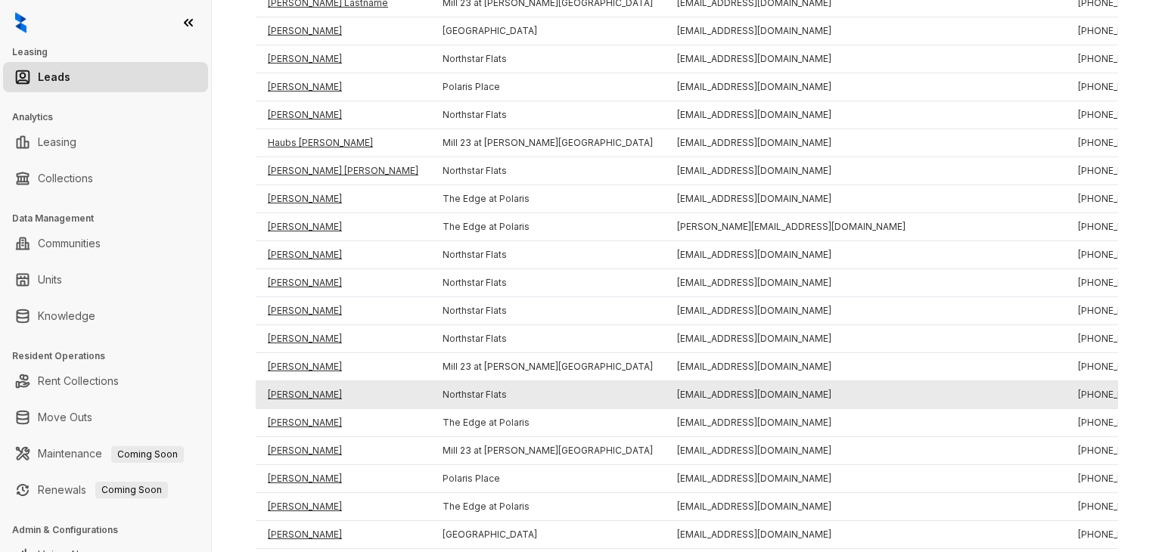
click at [295, 387] on td "Shayla Yeager" at bounding box center [343, 395] width 175 height 28
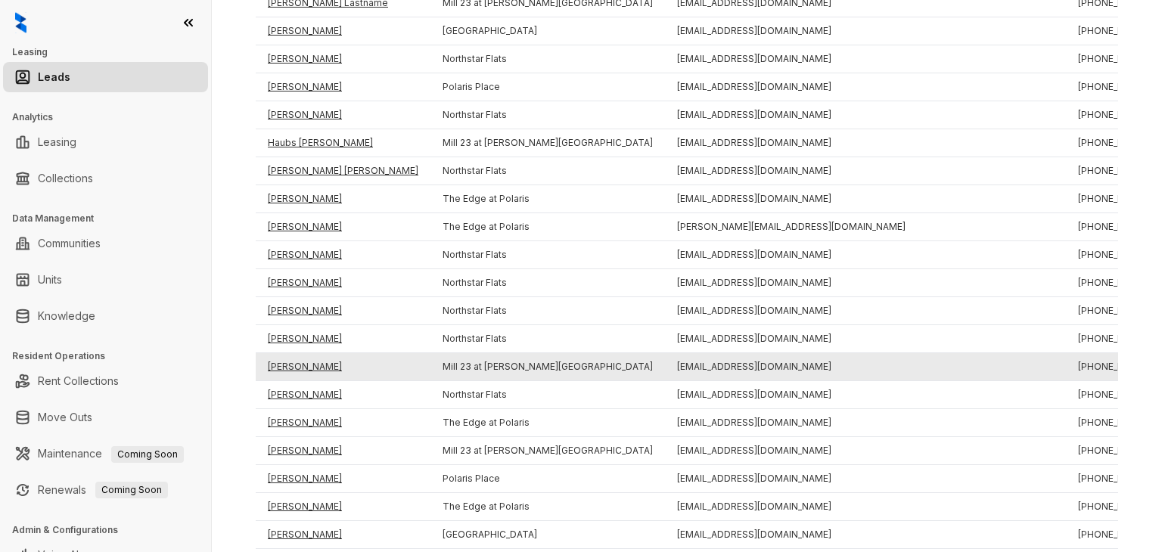
click at [303, 358] on td "Colleen Baumeister" at bounding box center [343, 367] width 175 height 28
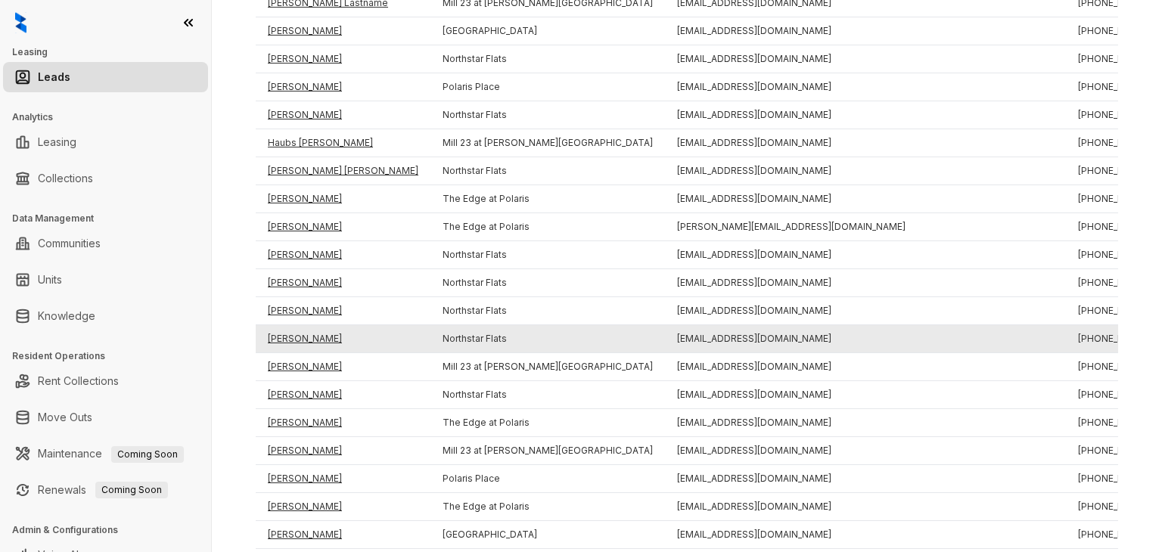
click at [300, 343] on td "Colin Shirkey" at bounding box center [343, 339] width 175 height 28
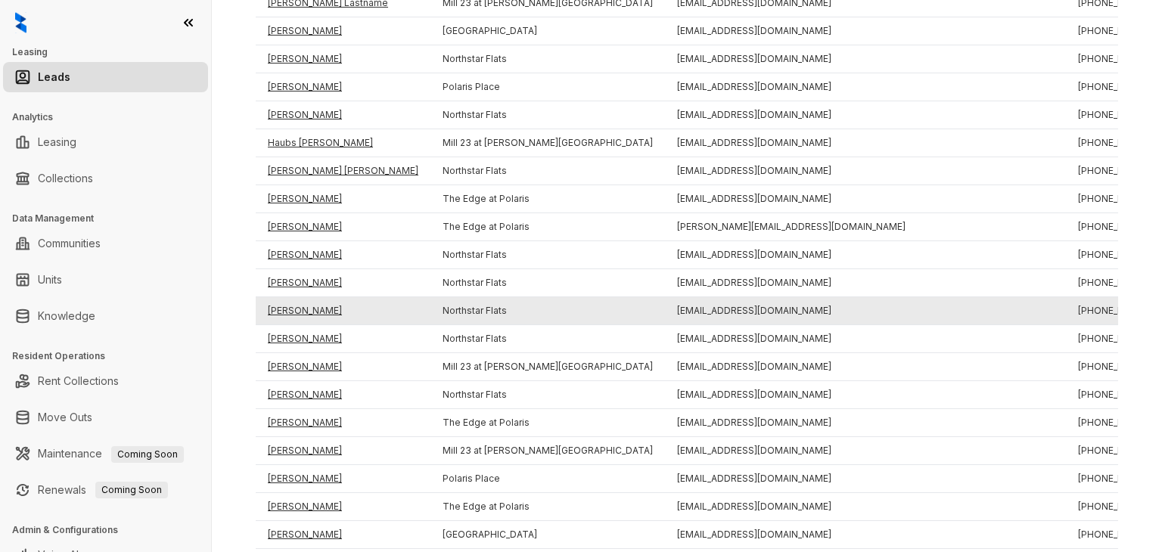
click at [281, 306] on td "Trina K" at bounding box center [343, 311] width 175 height 28
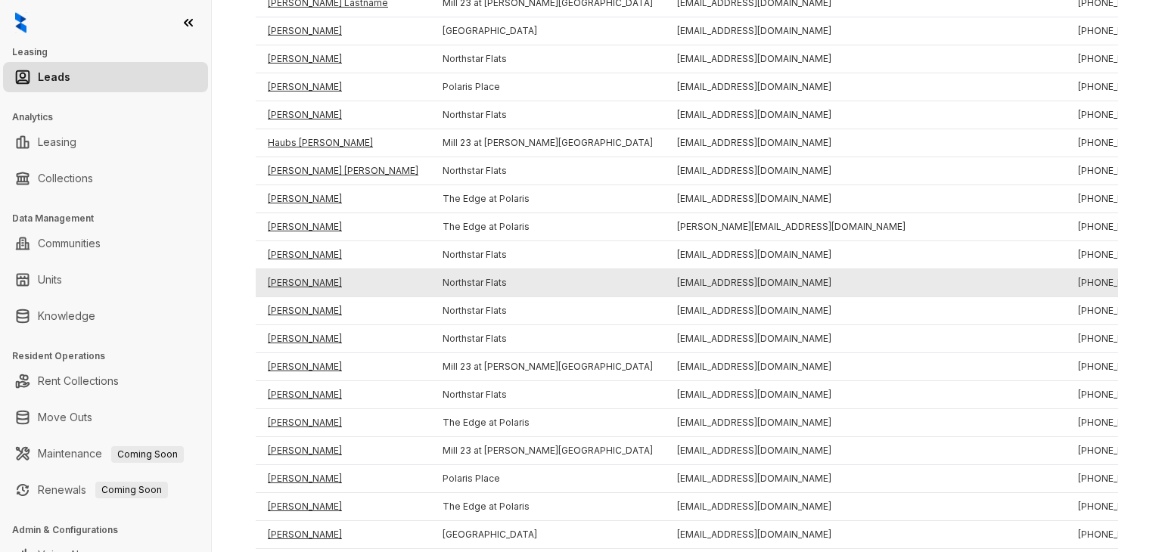
click at [292, 281] on td "Michelne Badeau" at bounding box center [343, 283] width 175 height 28
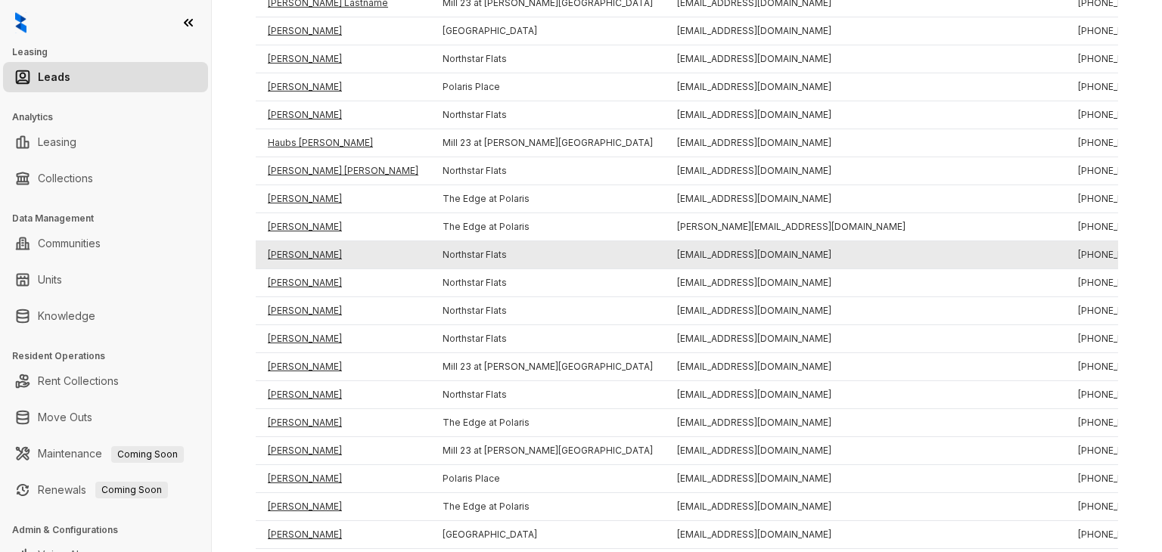
click at [306, 248] on td "Hannah Bryant" at bounding box center [343, 255] width 175 height 28
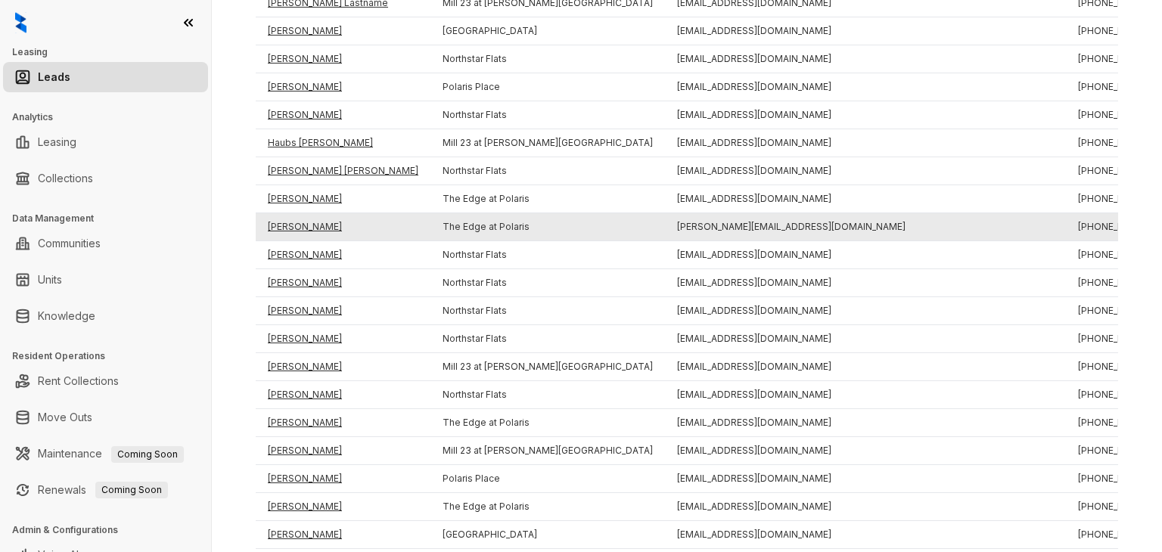
click at [312, 222] on td "Elizabeth Viscaino" at bounding box center [343, 227] width 175 height 28
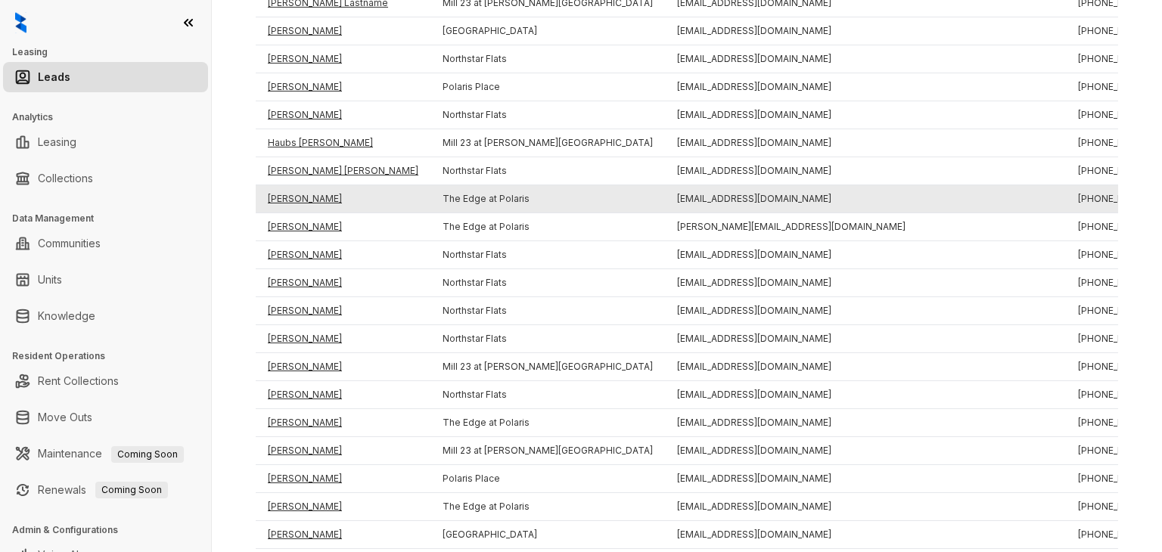
click at [301, 195] on td "William Roberts" at bounding box center [343, 199] width 175 height 28
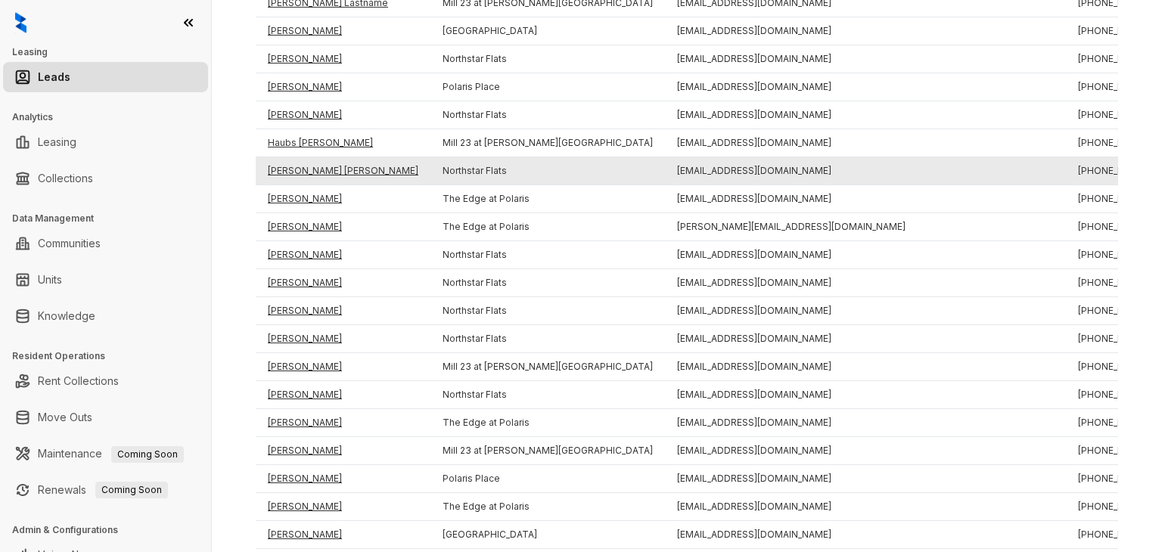
click at [299, 172] on td "Drake Dobson" at bounding box center [343, 171] width 175 height 28
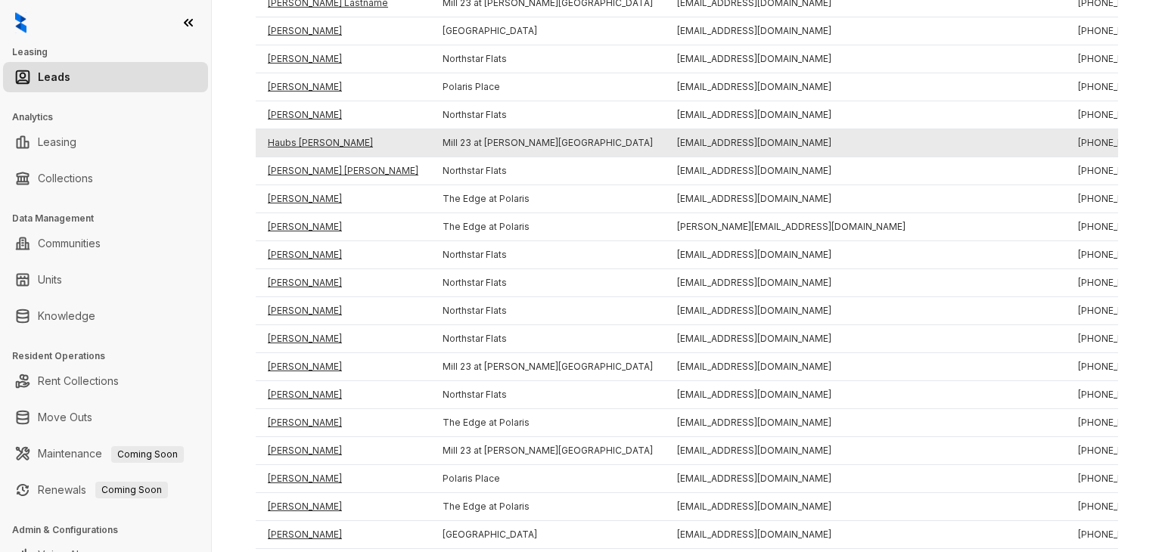
click at [299, 145] on td "Haubs Froehlich" at bounding box center [343, 143] width 175 height 28
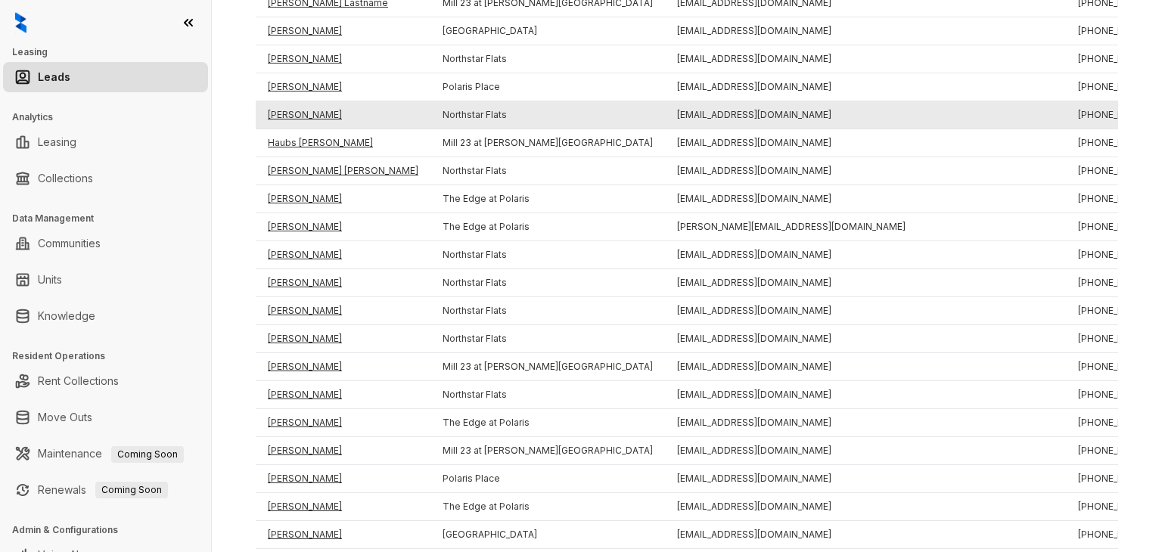
click at [297, 119] on td "Kyan Davis" at bounding box center [343, 115] width 175 height 28
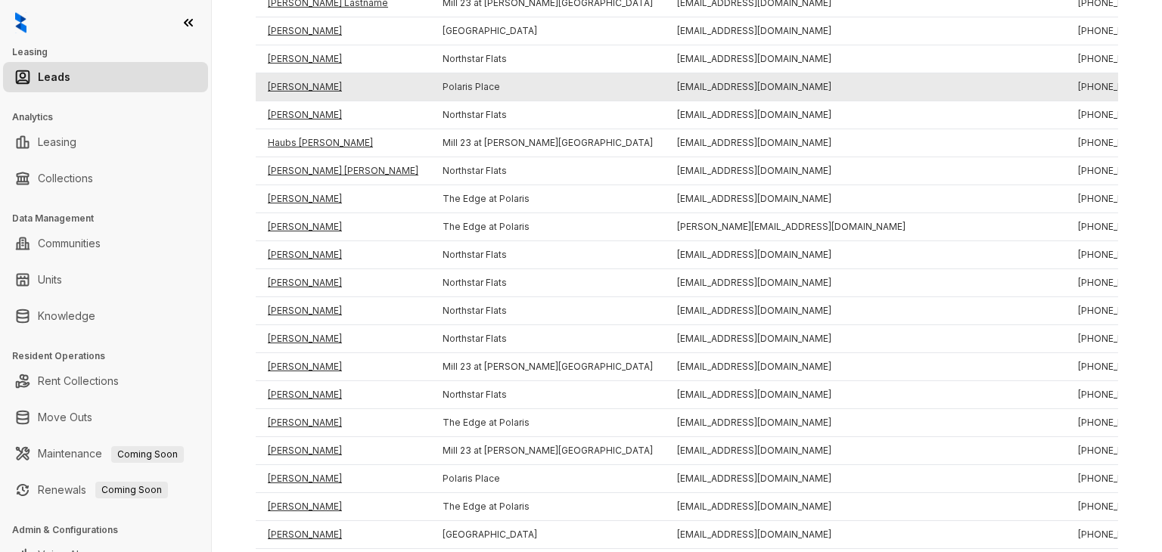
click at [297, 95] on td "Charles Reid" at bounding box center [343, 87] width 175 height 28
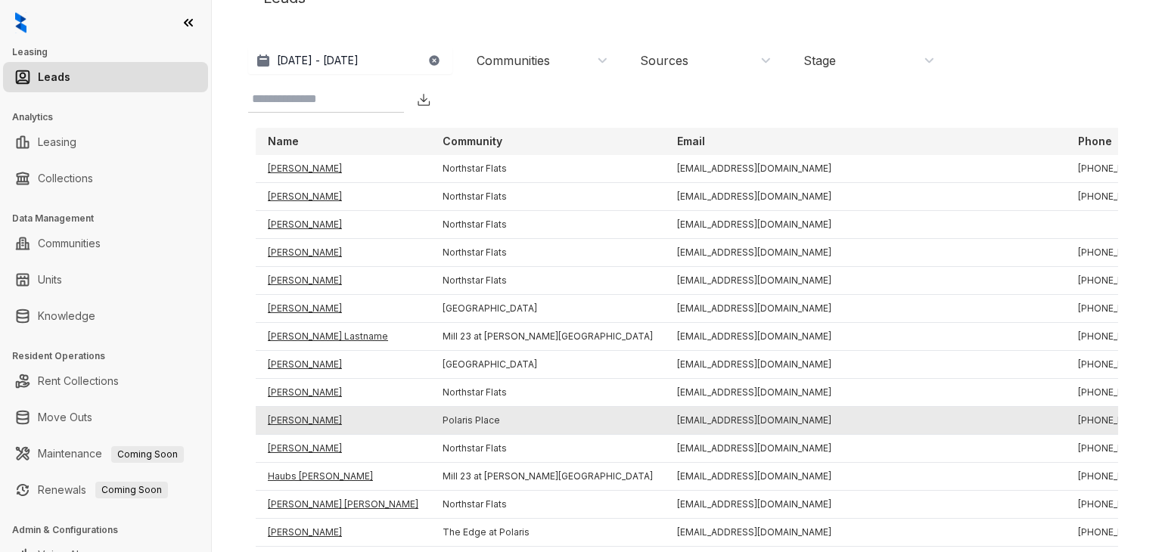
scroll to position [42, 0]
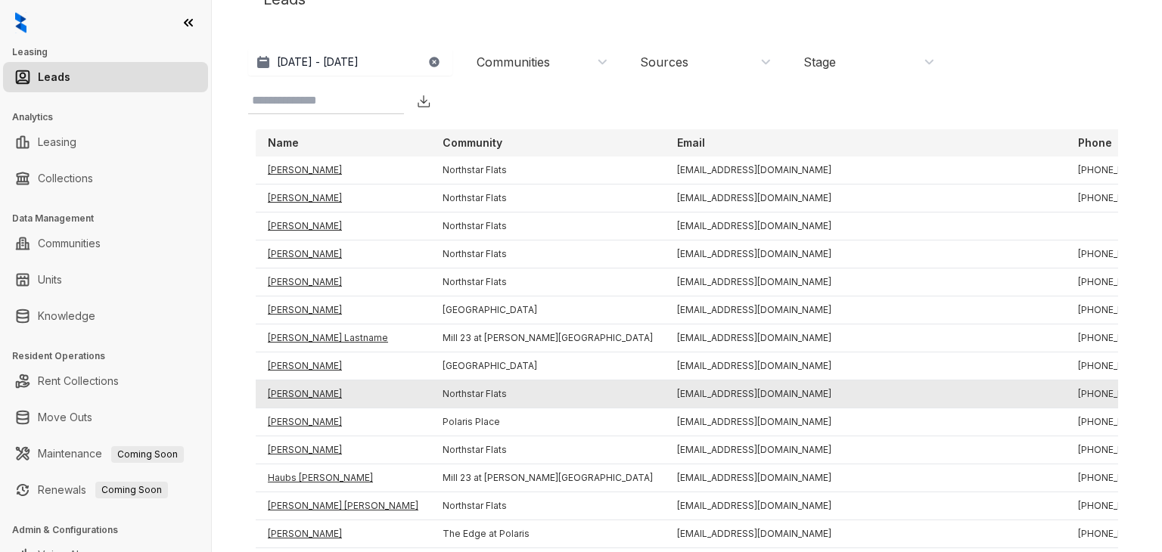
click at [336, 393] on td "Yosimar Carrasquero" at bounding box center [343, 395] width 175 height 28
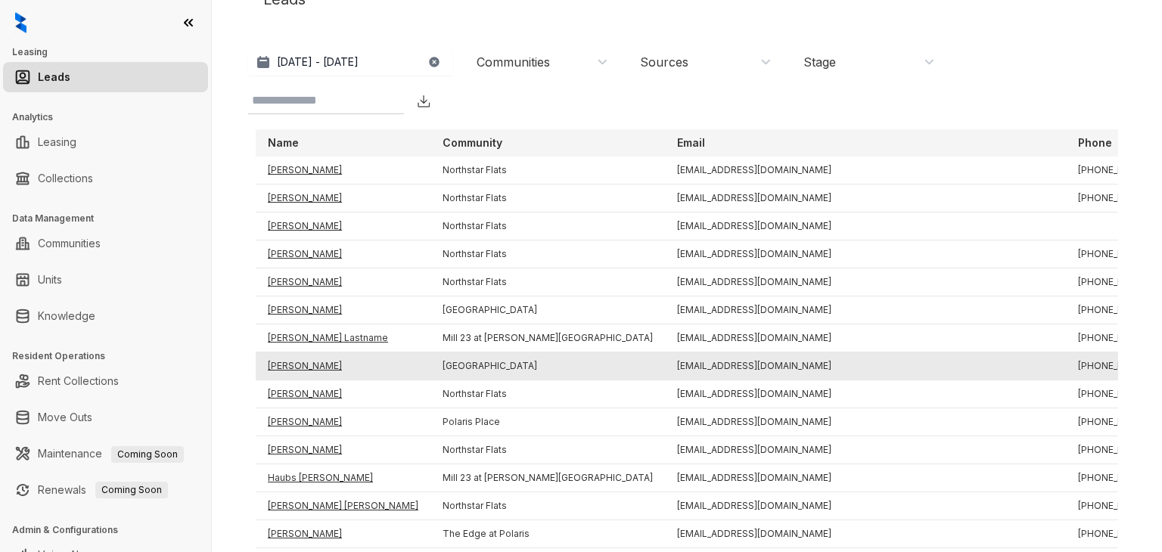
click at [303, 358] on td "Amoni Galloway" at bounding box center [343, 367] width 175 height 28
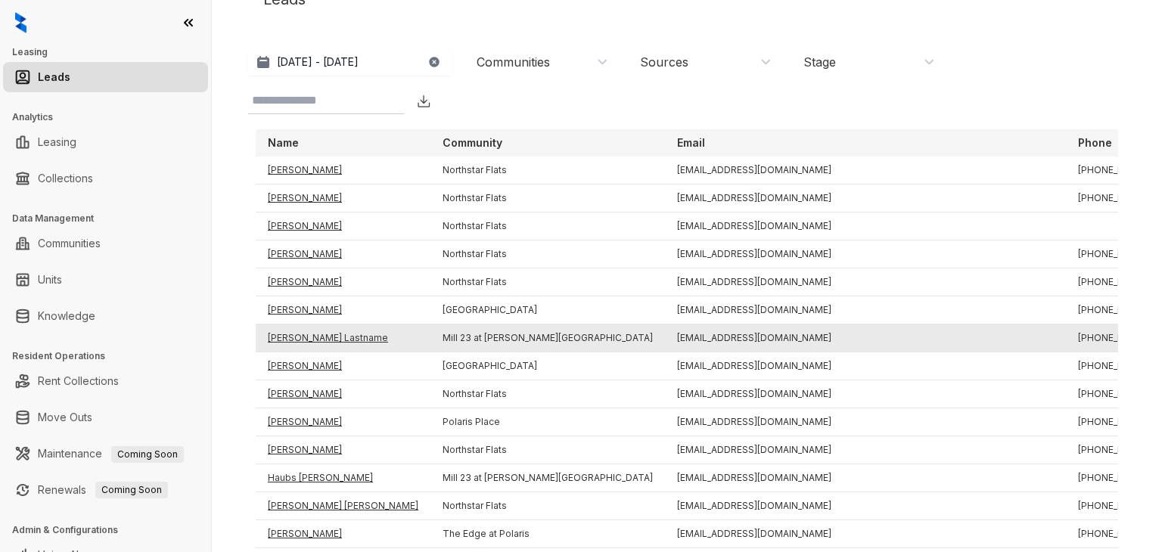
click at [315, 334] on td "Adrienne Lastname" at bounding box center [343, 339] width 175 height 28
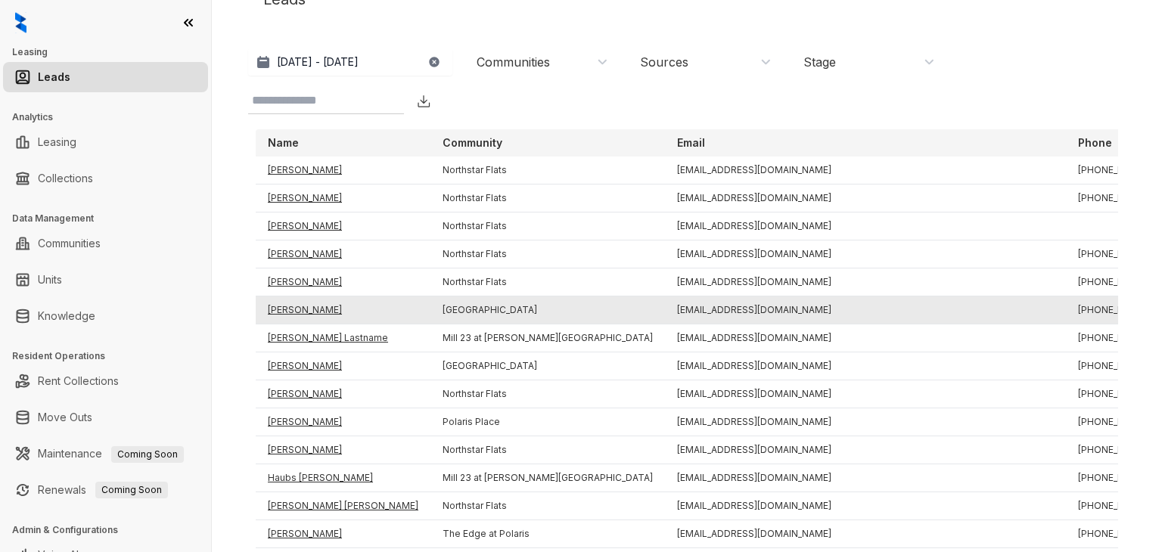
click at [312, 304] on td "Afsha Noorain" at bounding box center [343, 311] width 175 height 28
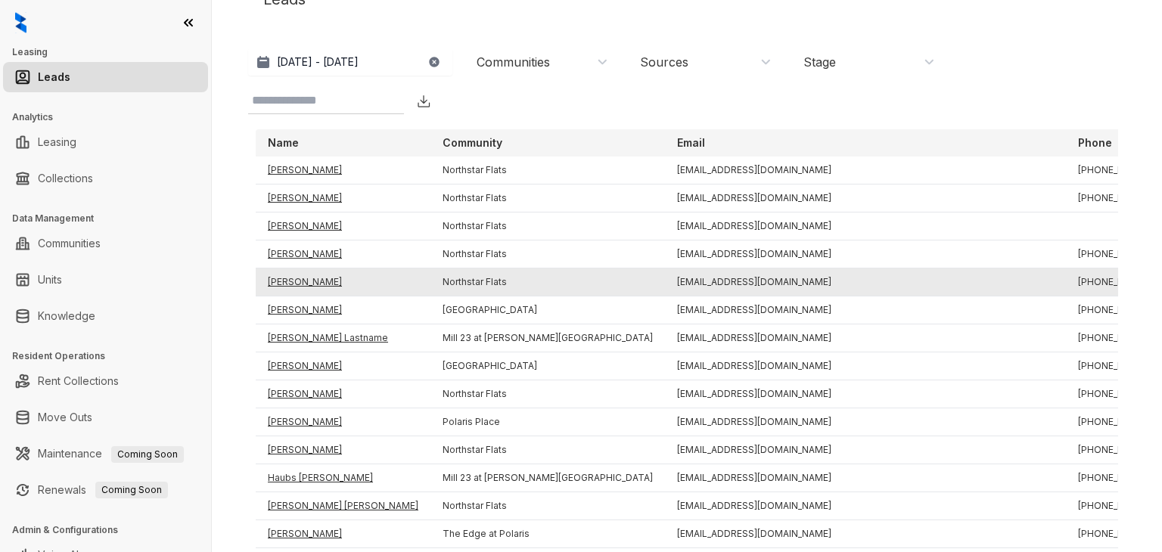
click at [316, 281] on td "Karen Youngblood" at bounding box center [343, 283] width 175 height 28
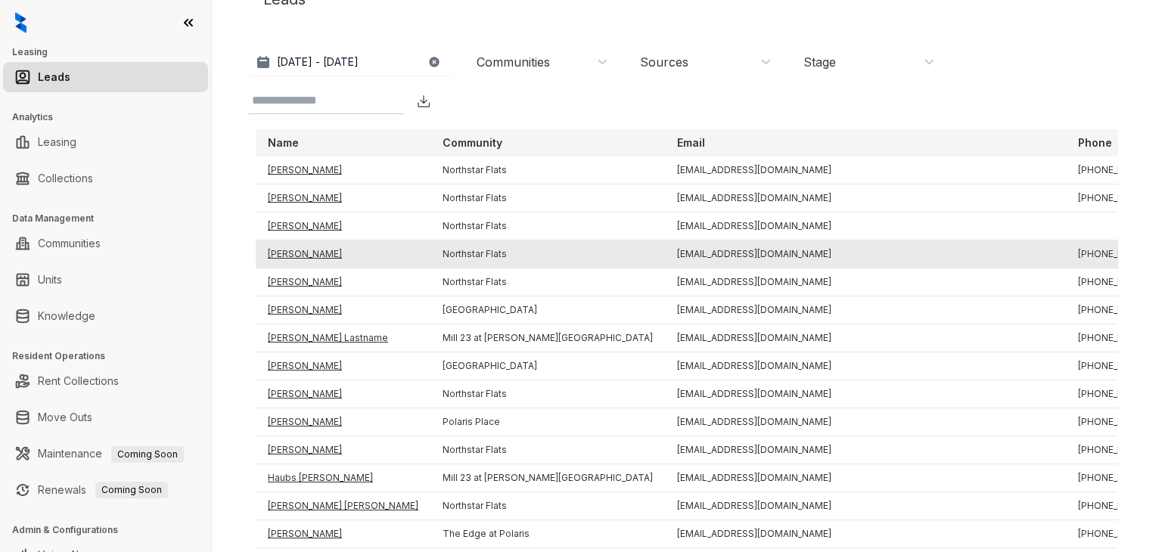
click at [309, 249] on td "Chloe Lafollette" at bounding box center [343, 255] width 175 height 28
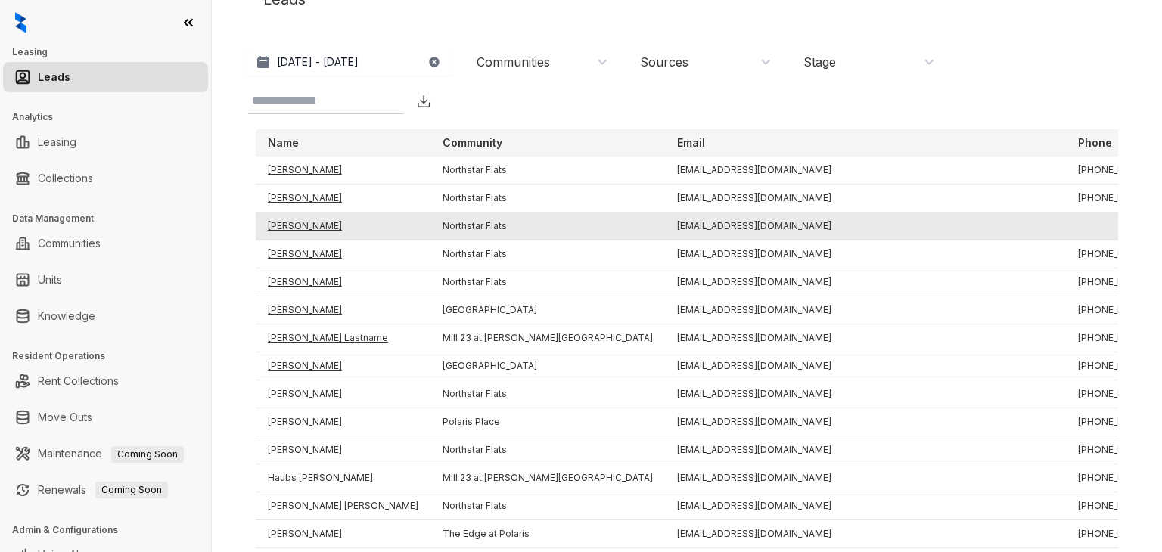
click at [300, 222] on td "Natalie Canterbury" at bounding box center [343, 227] width 175 height 28
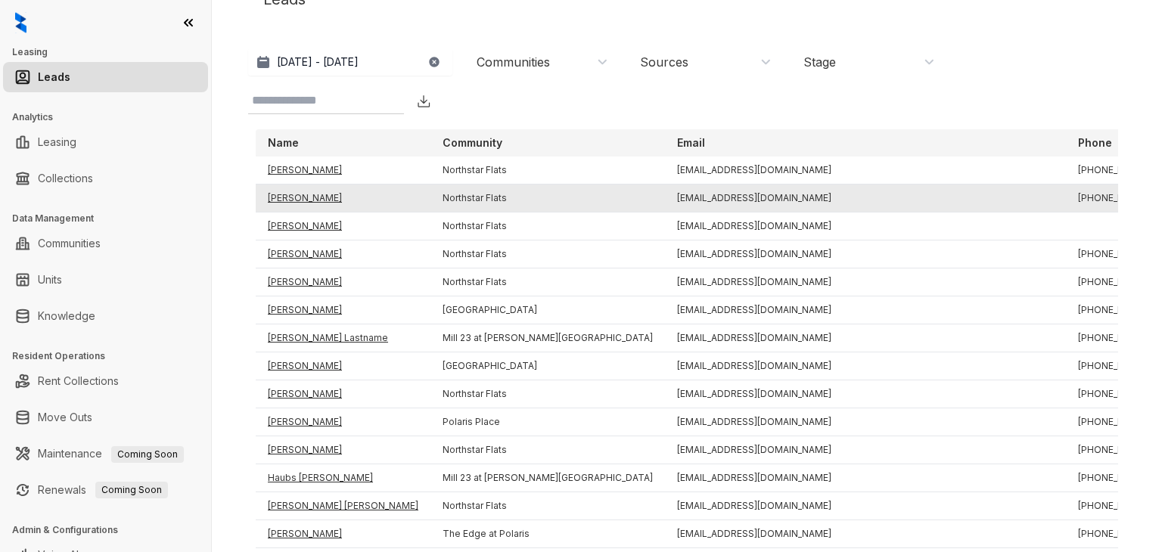
click at [291, 199] on td "Breyanna Stone" at bounding box center [343, 199] width 175 height 28
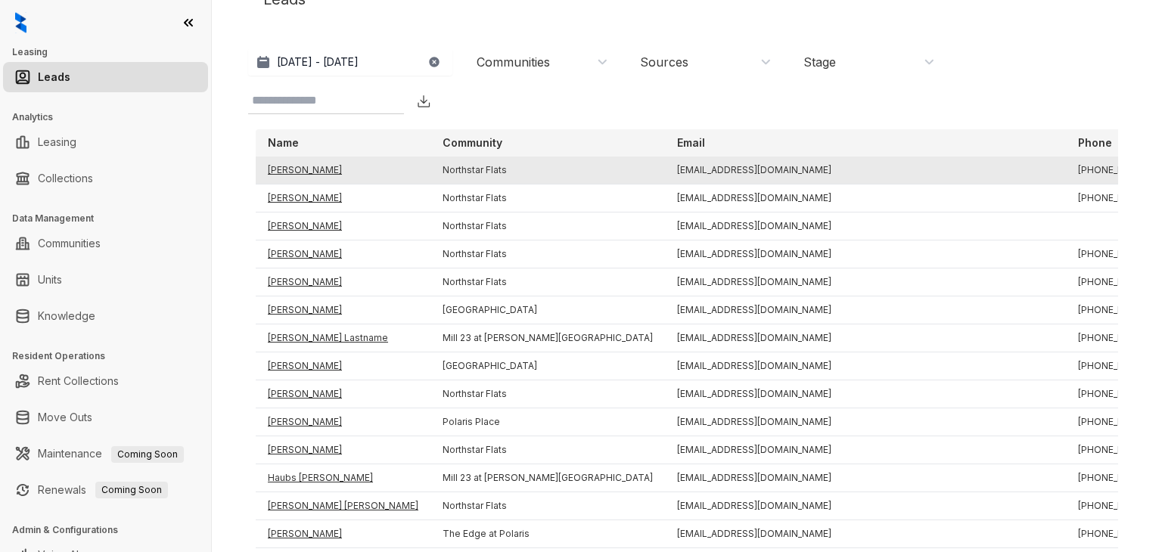
click at [278, 168] on td "Joel Lugo" at bounding box center [343, 171] width 175 height 28
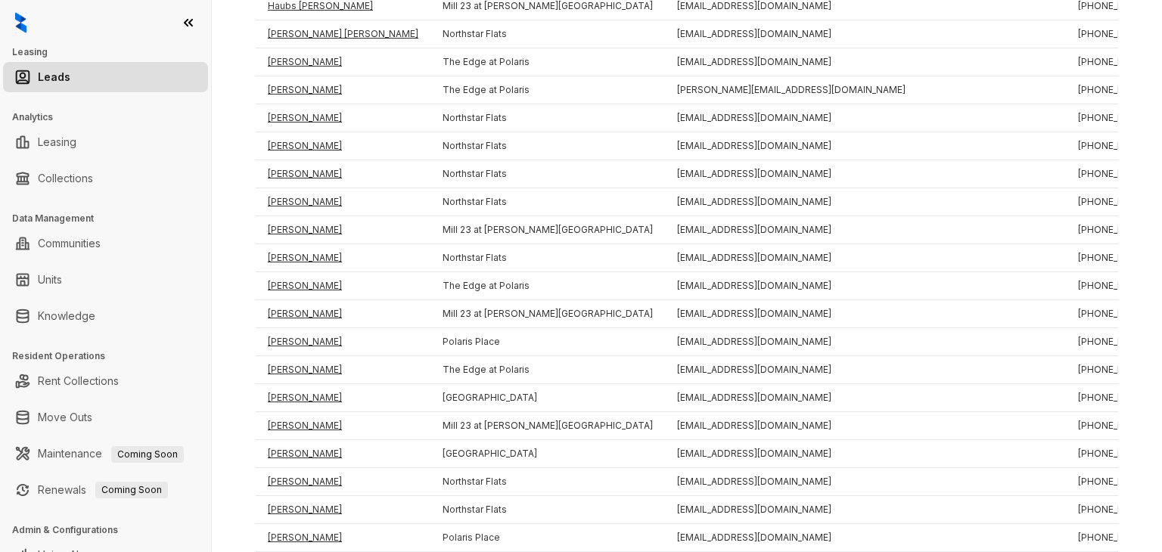
scroll to position [514, 0]
